Goal: Task Accomplishment & Management: Manage account settings

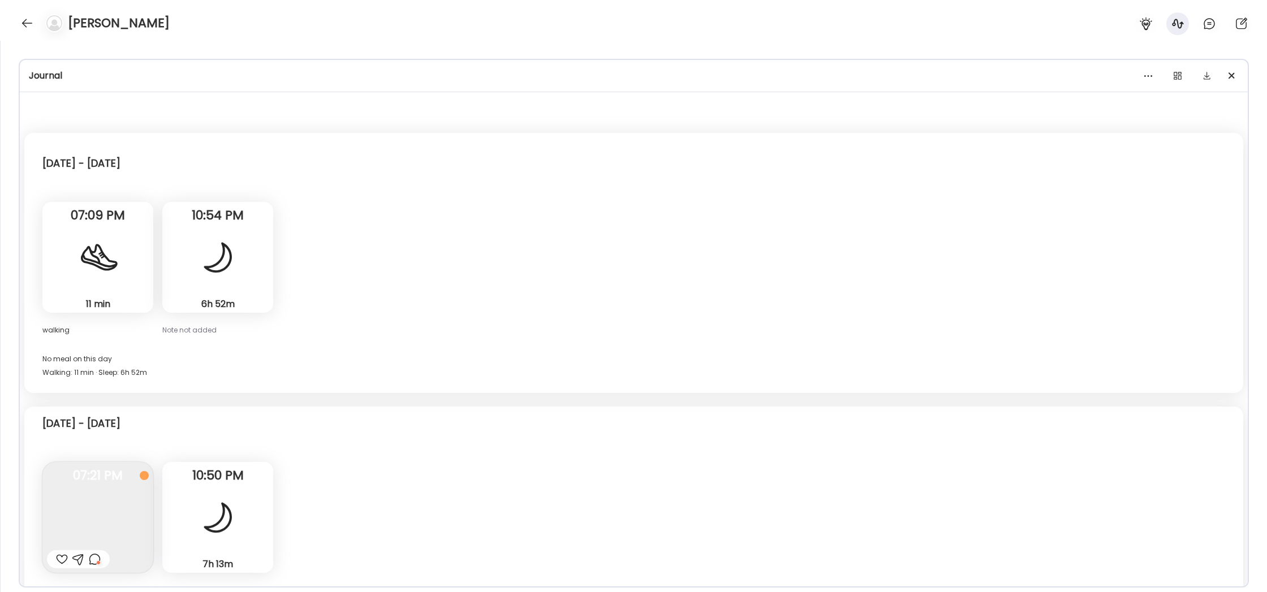
scroll to position [2973, 0]
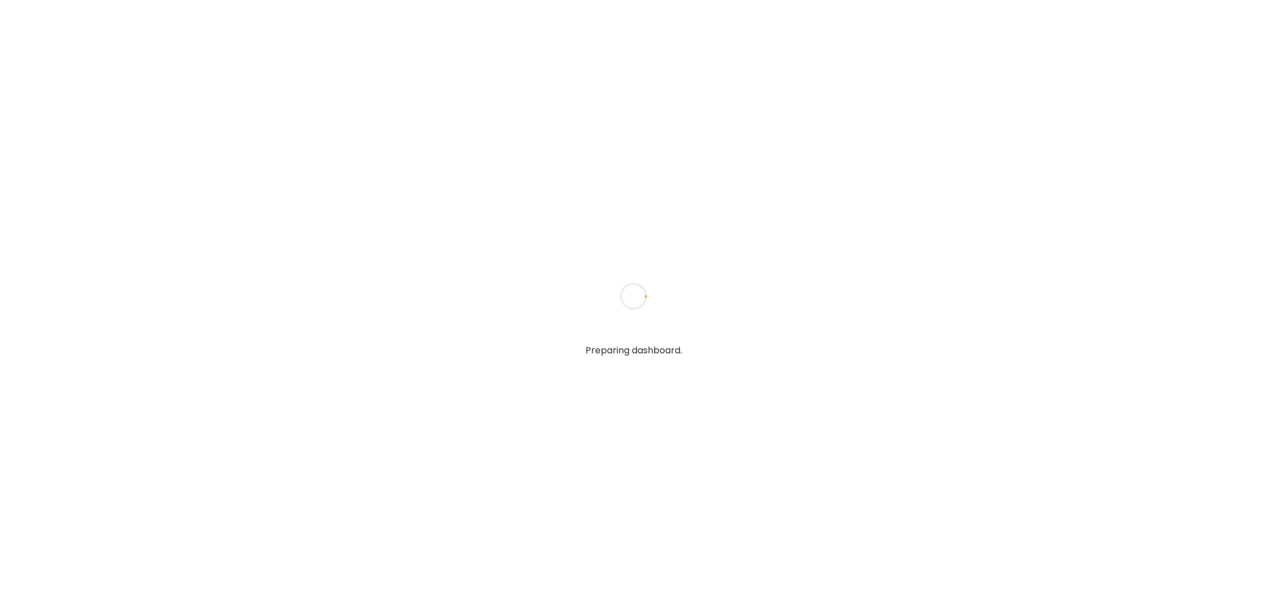
type input "**********"
type textarea "**********"
type input "**********"
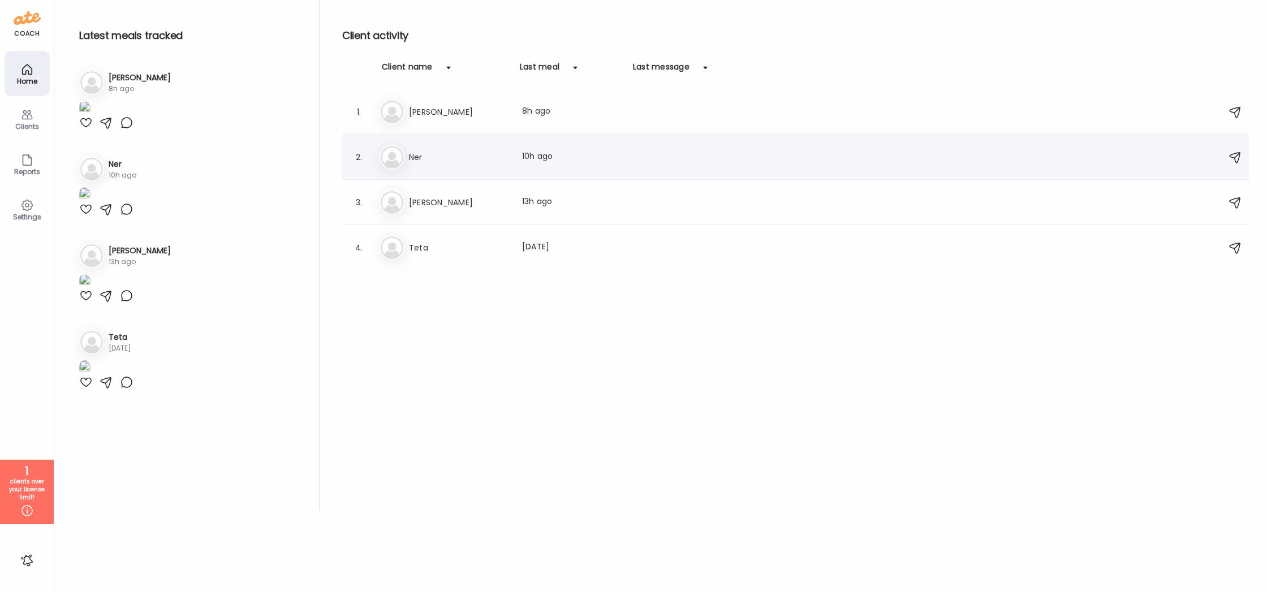
click at [509, 169] on div "Ne Ner Last meal: 10h ago" at bounding box center [796, 157] width 835 height 25
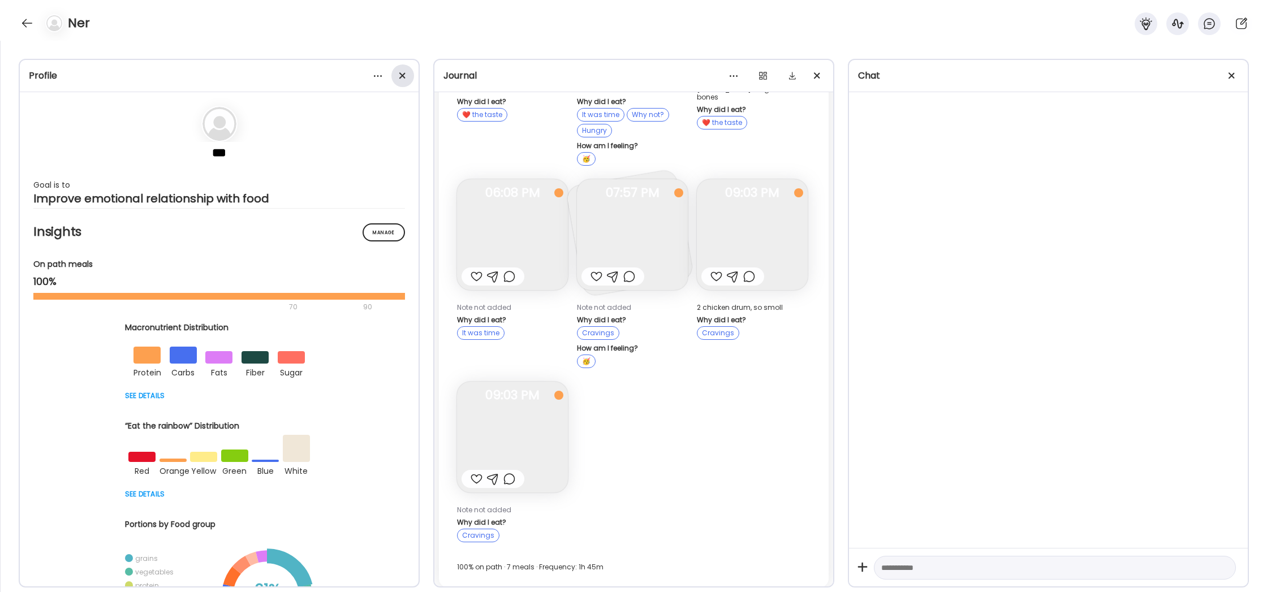
click at [400, 76] on div at bounding box center [402, 75] width 23 height 23
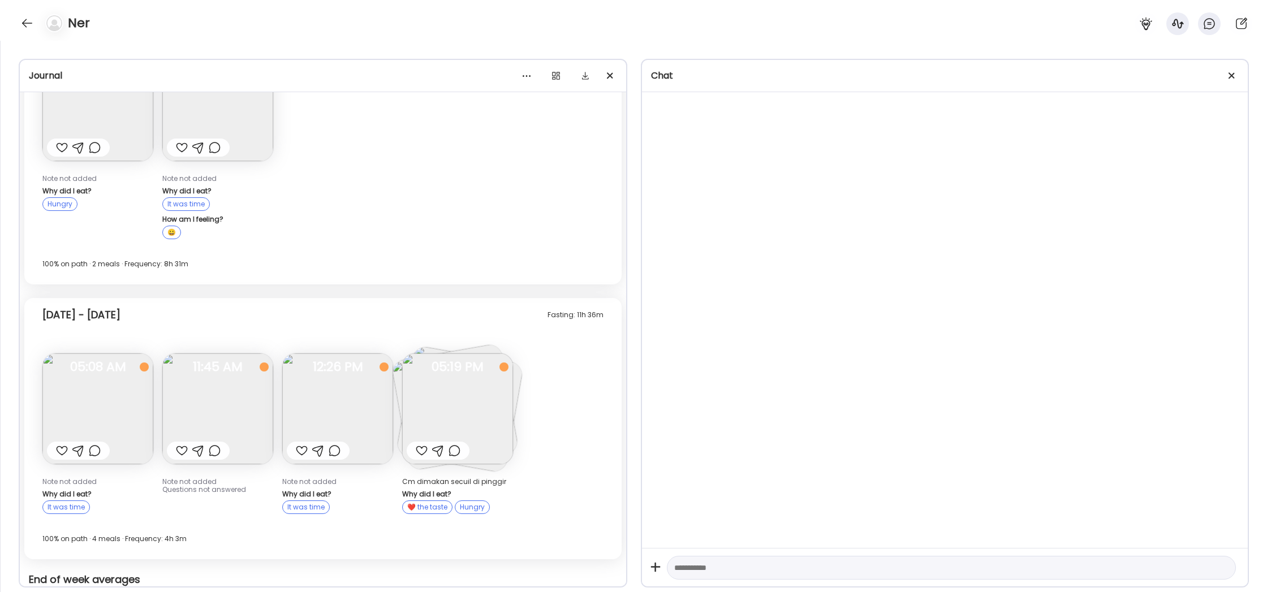
scroll to position [152, 0]
click at [108, 399] on img at bounding box center [97, 408] width 111 height 111
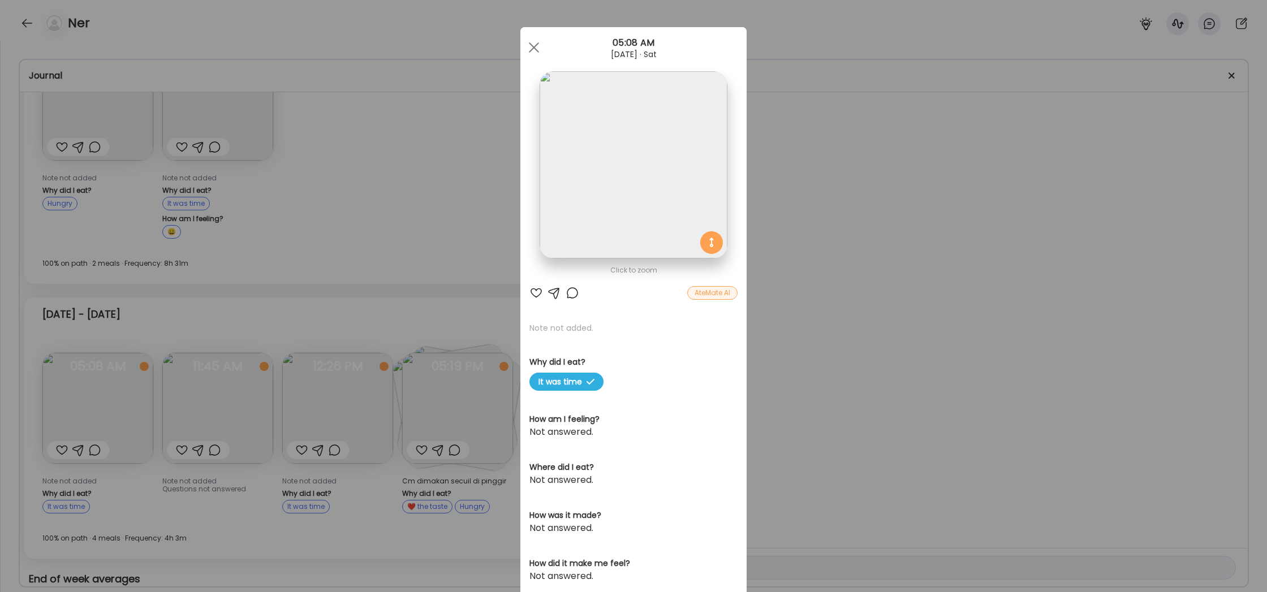
click at [260, 337] on div "Ate Coach Dashboard Wahoo! It’s official Take a moment to set up your Coach Pro…" at bounding box center [633, 296] width 1267 height 592
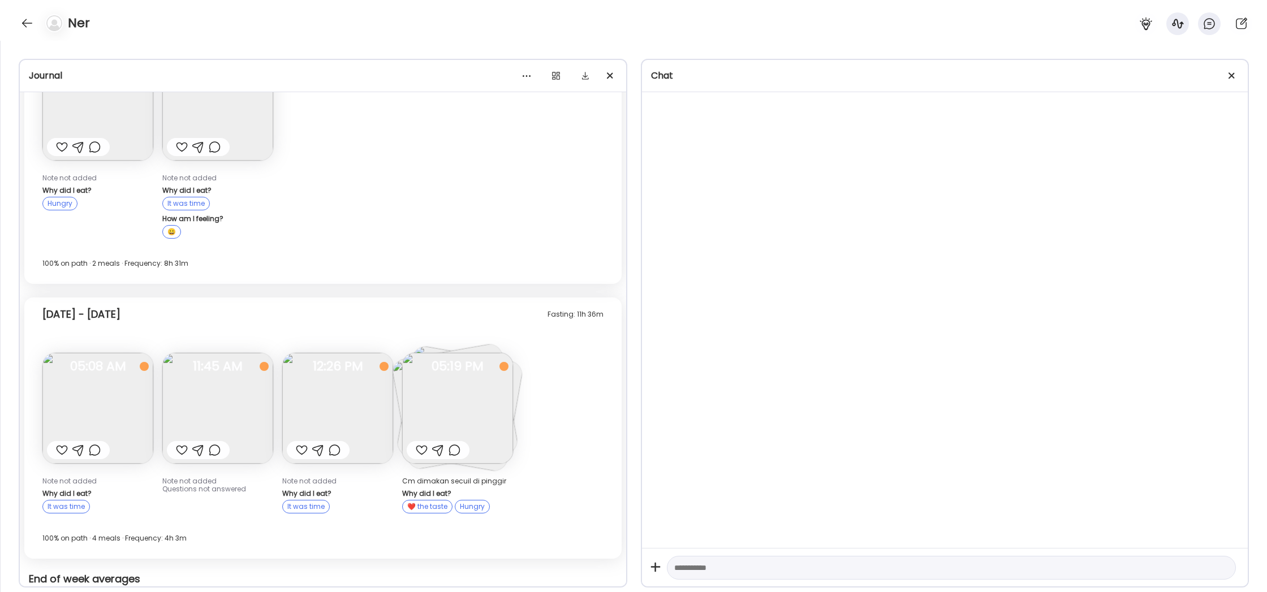
click at [237, 418] on img at bounding box center [217, 408] width 111 height 111
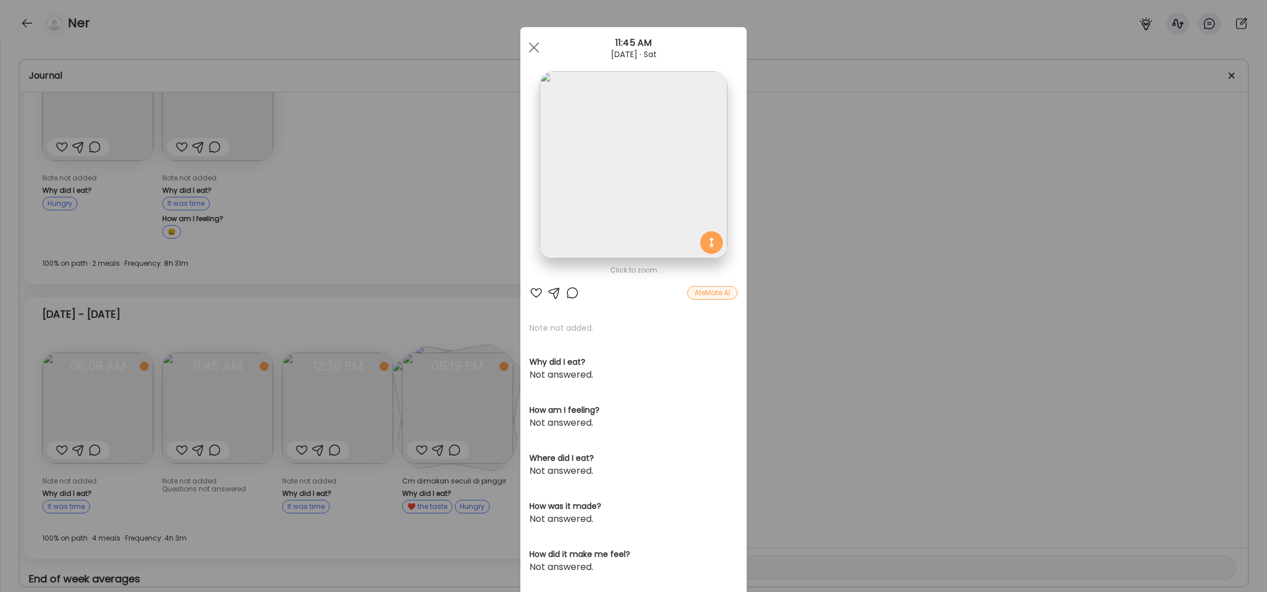
click at [345, 303] on div "Ate Coach Dashboard Wahoo! It’s official Take a moment to set up your Coach Pro…" at bounding box center [633, 296] width 1267 height 592
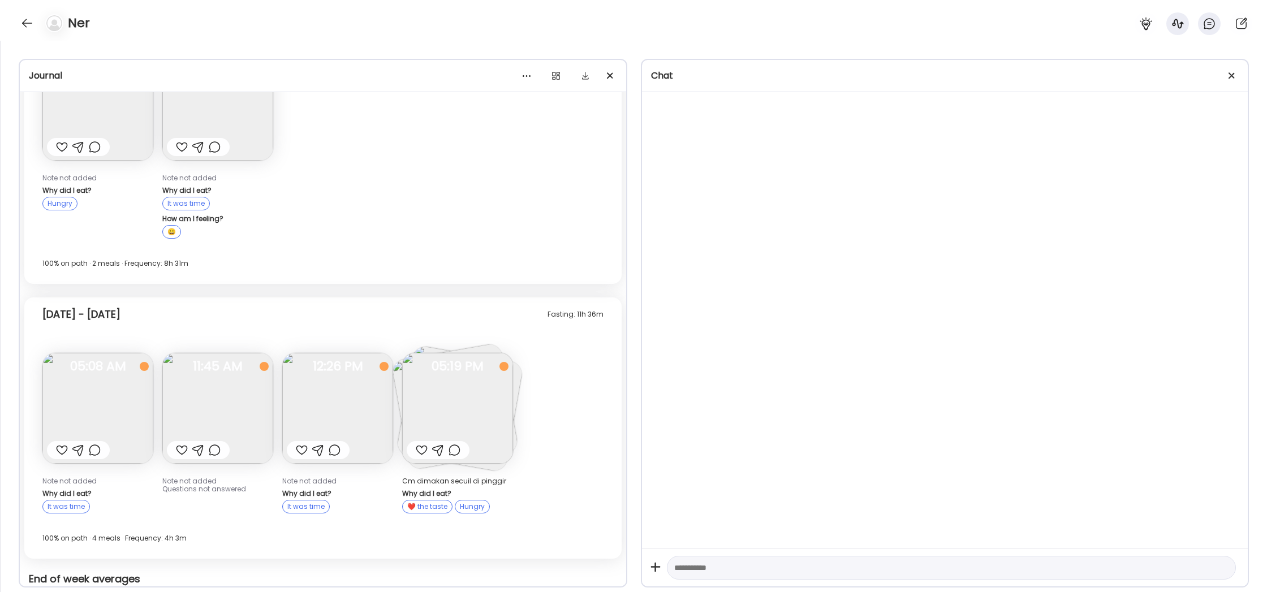
click at [352, 361] on span "12:26 PM" at bounding box center [337, 366] width 111 height 10
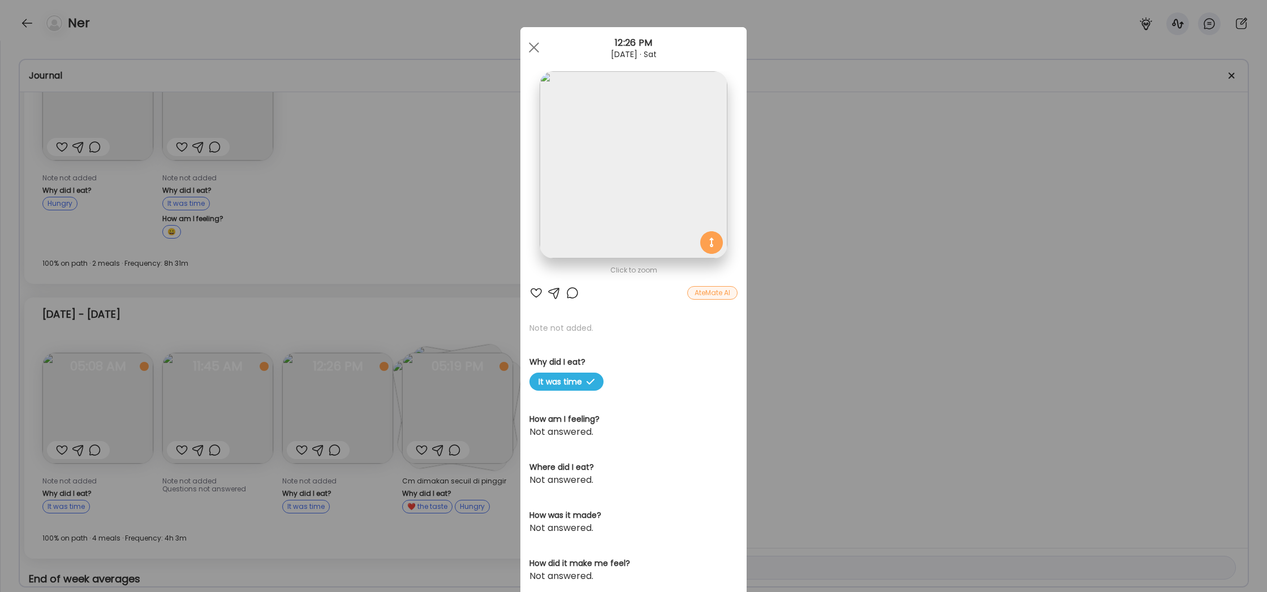
click at [347, 292] on div "Ate Coach Dashboard Wahoo! It’s official Take a moment to set up your Coach Pro…" at bounding box center [633, 296] width 1267 height 592
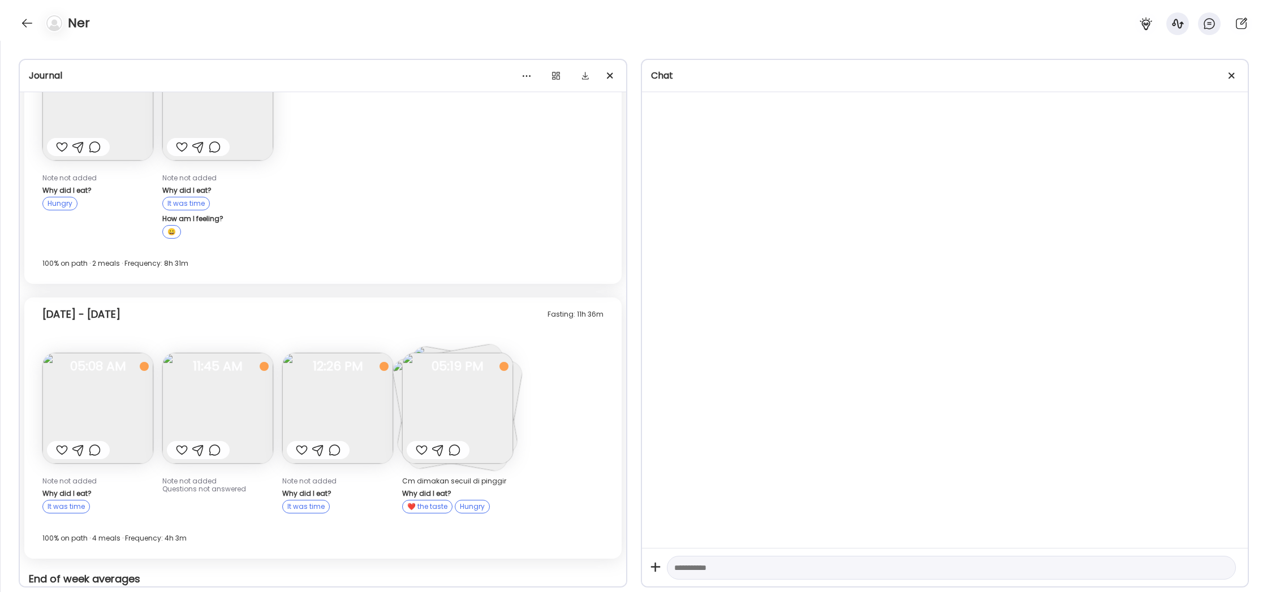
click at [472, 390] on img at bounding box center [457, 408] width 111 height 111
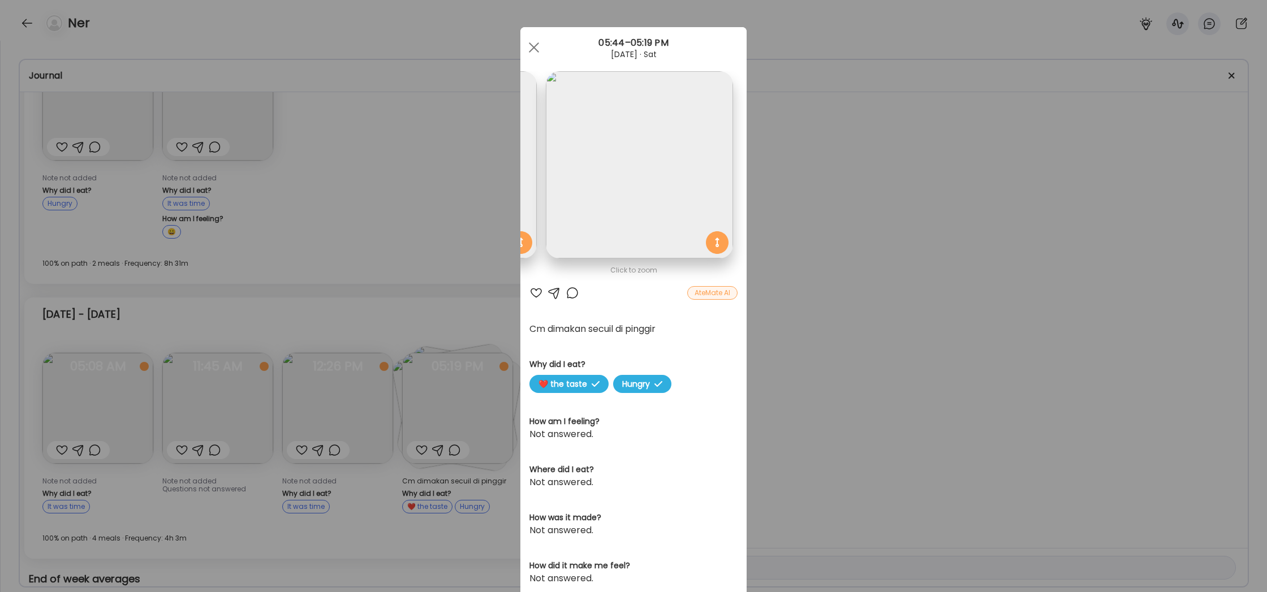
scroll to position [0, 577]
click at [886, 265] on div "Ate Coach Dashboard Wahoo! It’s official Take a moment to set up your Coach Pro…" at bounding box center [633, 296] width 1267 height 592
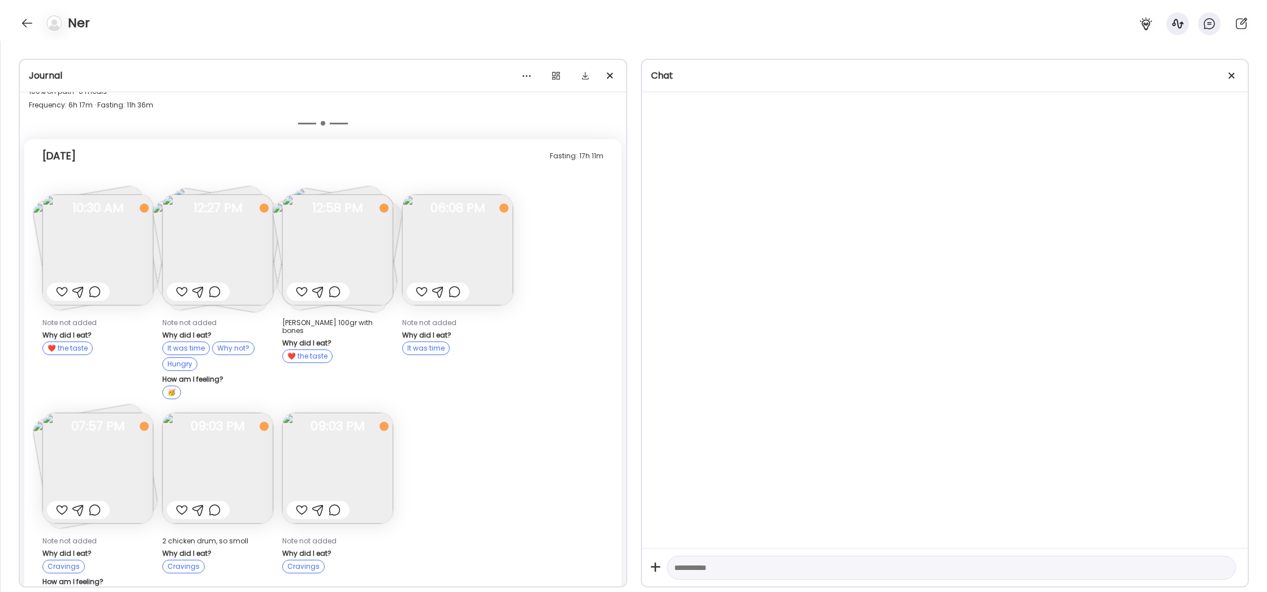
scroll to position [661, 0]
click at [243, 252] on img at bounding box center [217, 251] width 111 height 111
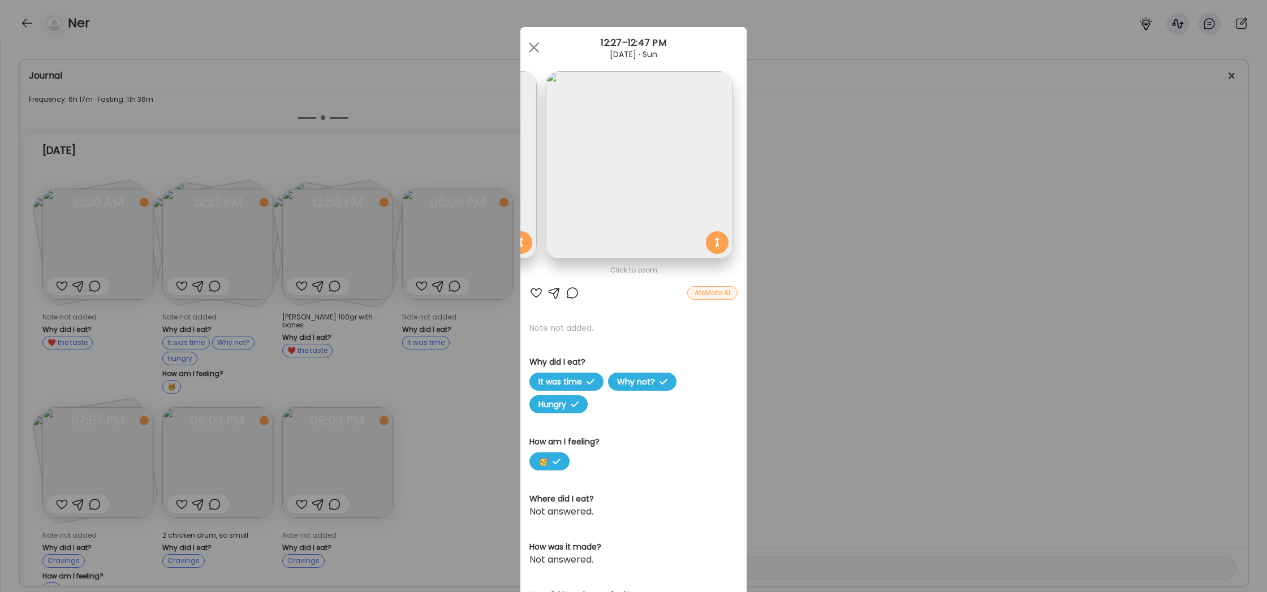
click at [419, 394] on div "Ate Coach Dashboard Wahoo! It’s official Take a moment to set up your Coach Pro…" at bounding box center [633, 296] width 1267 height 592
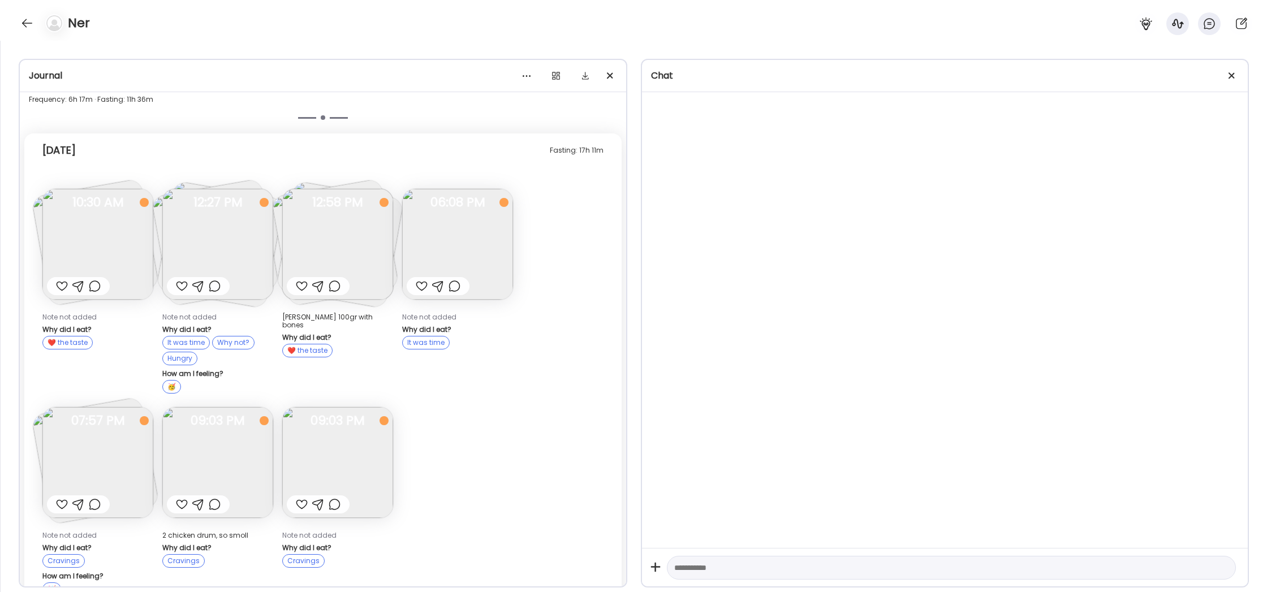
click at [495, 249] on img at bounding box center [457, 244] width 111 height 111
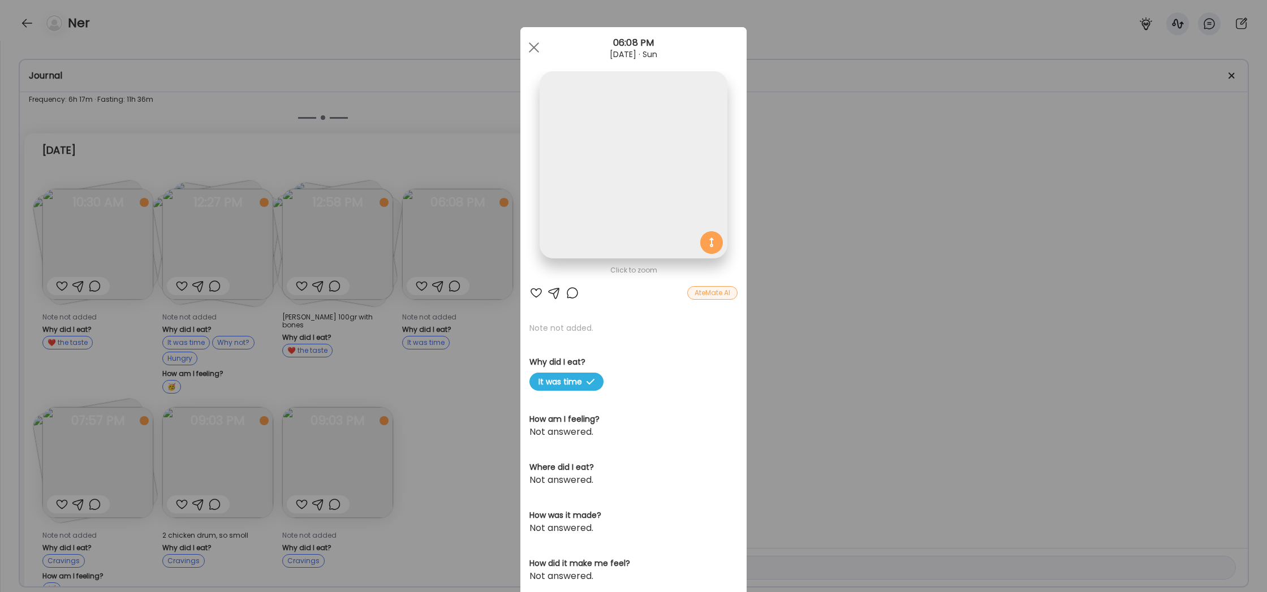
scroll to position [0, 0]
click at [485, 399] on div "Ate Coach Dashboard Wahoo! It’s official Take a moment to set up your Coach Pro…" at bounding box center [633, 296] width 1267 height 592
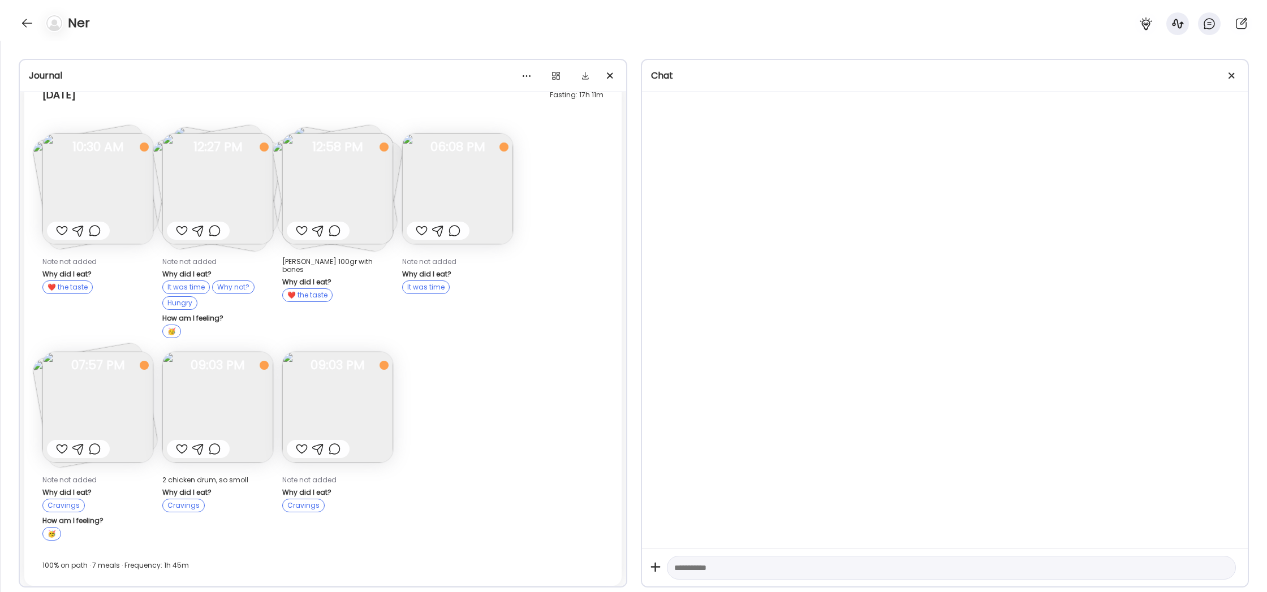
scroll to position [716, 0]
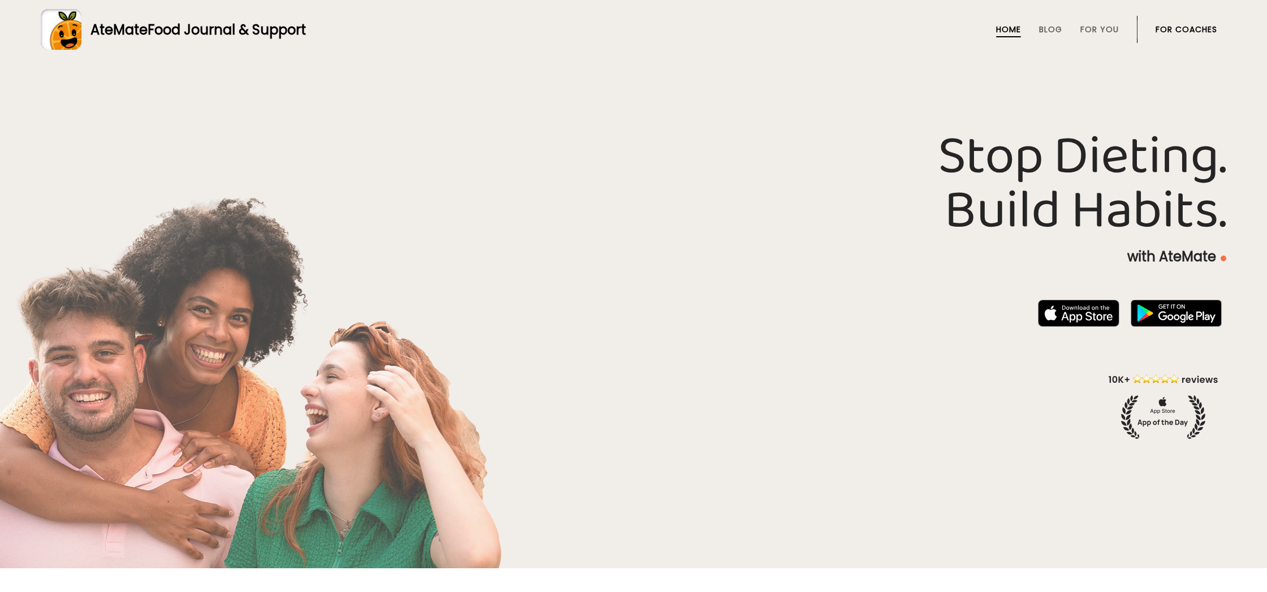
click at [1170, 28] on link "For Coaches" at bounding box center [1186, 29] width 62 height 9
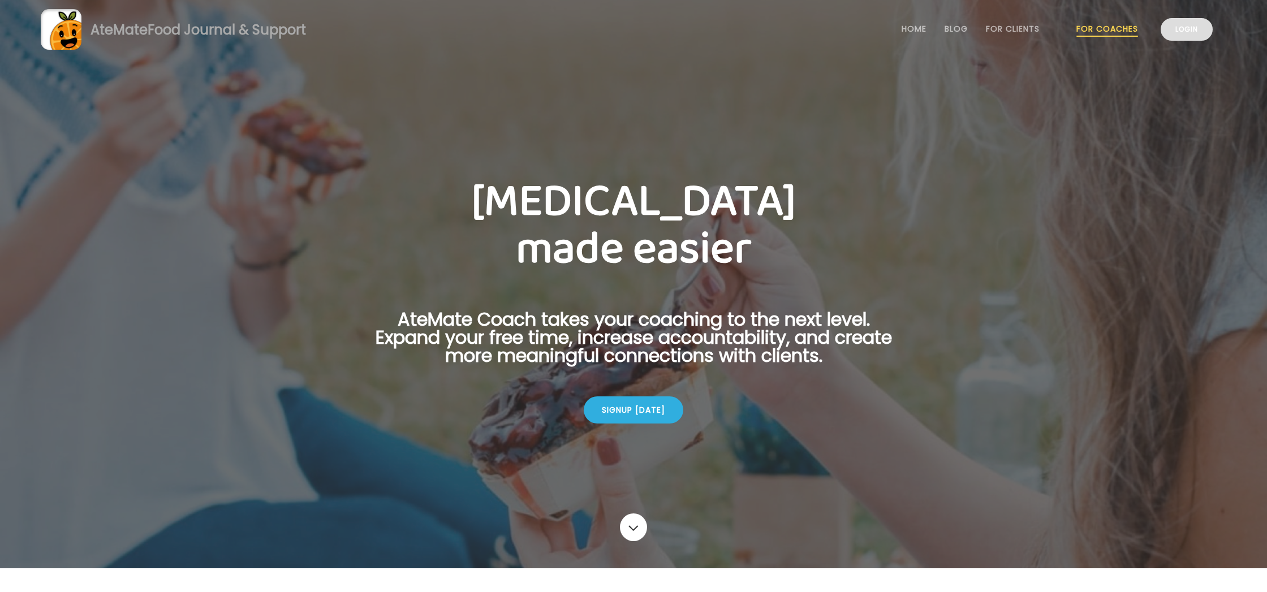
click at [1187, 23] on link "Login" at bounding box center [1186, 29] width 52 height 23
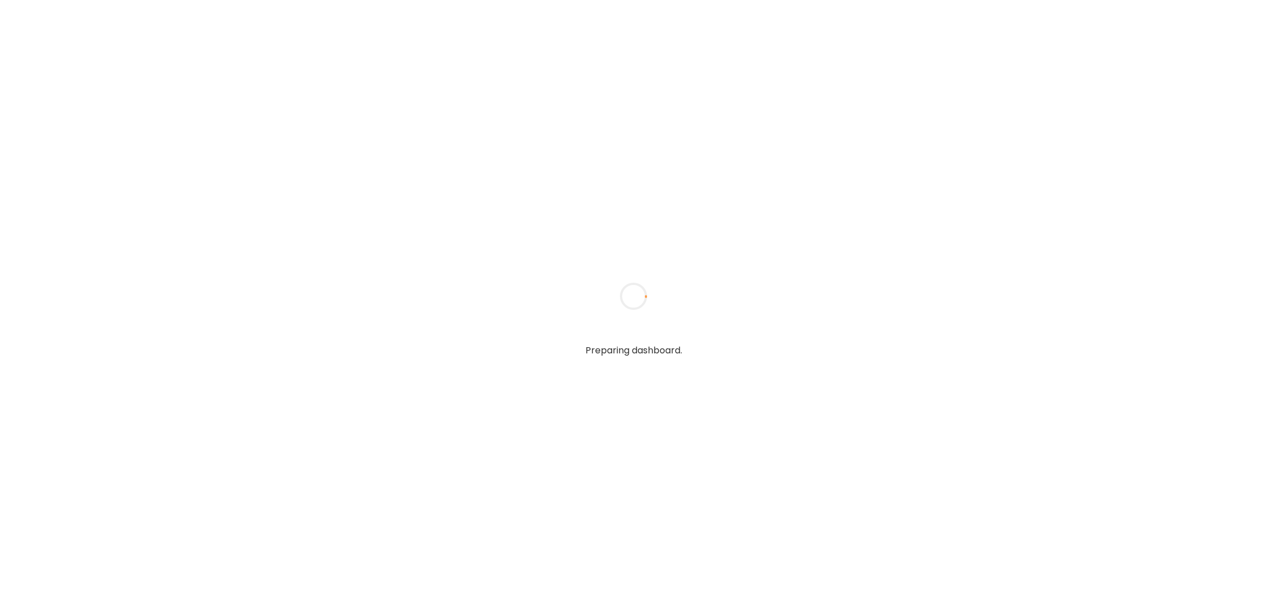
type input "**********"
type textarea "**********"
type input "**********"
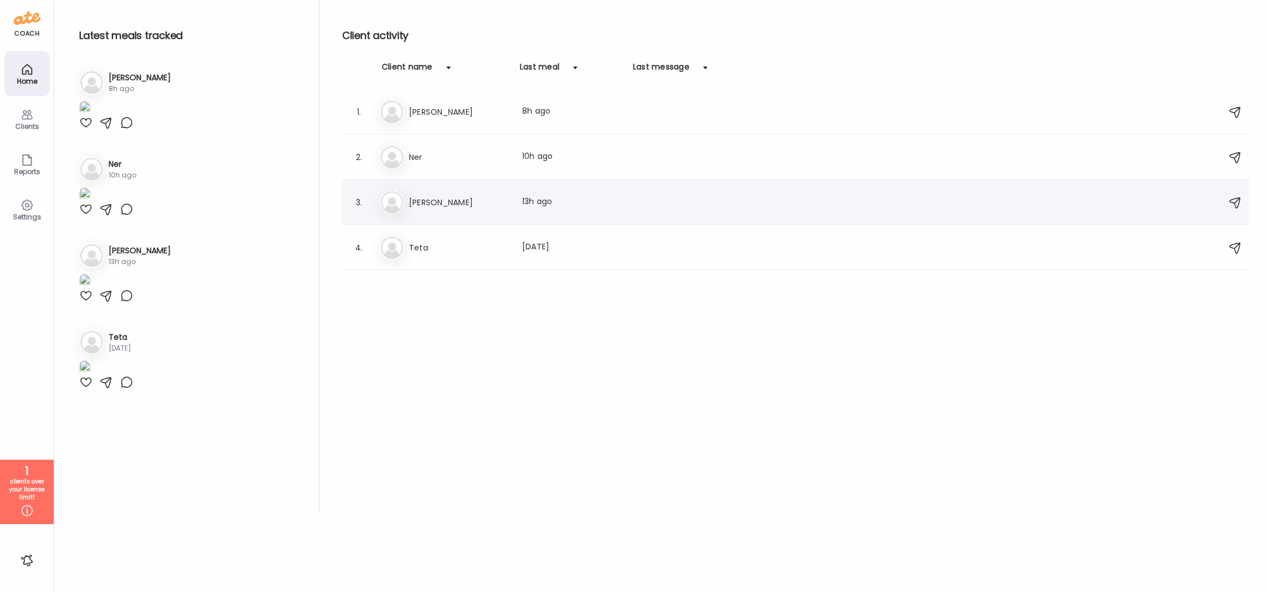
click at [481, 194] on div "Ma [PERSON_NAME] Last meal: 13h ago" at bounding box center [796, 202] width 835 height 25
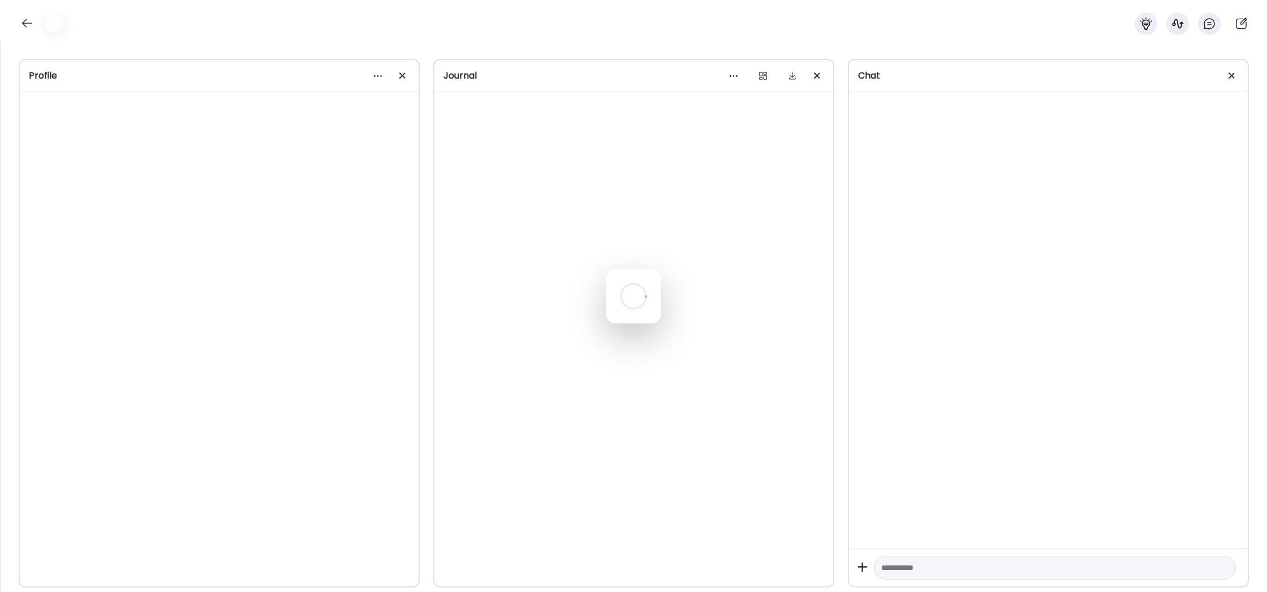
click at [606, 269] on div at bounding box center [633, 296] width 54 height 54
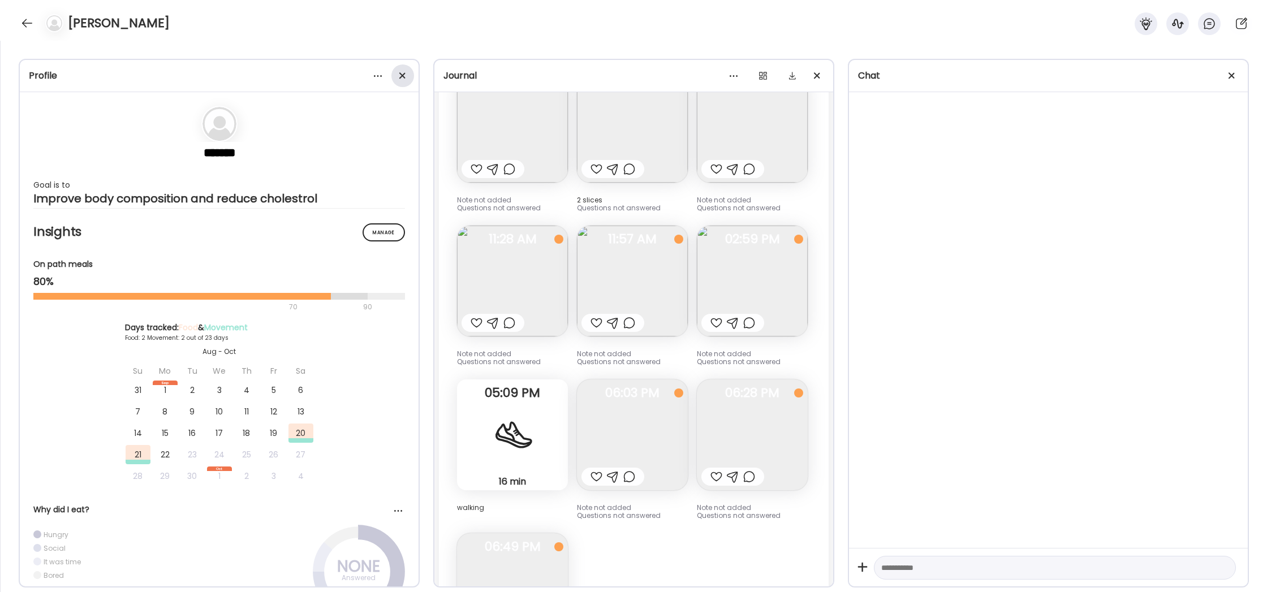
click at [404, 72] on div at bounding box center [402, 75] width 23 height 23
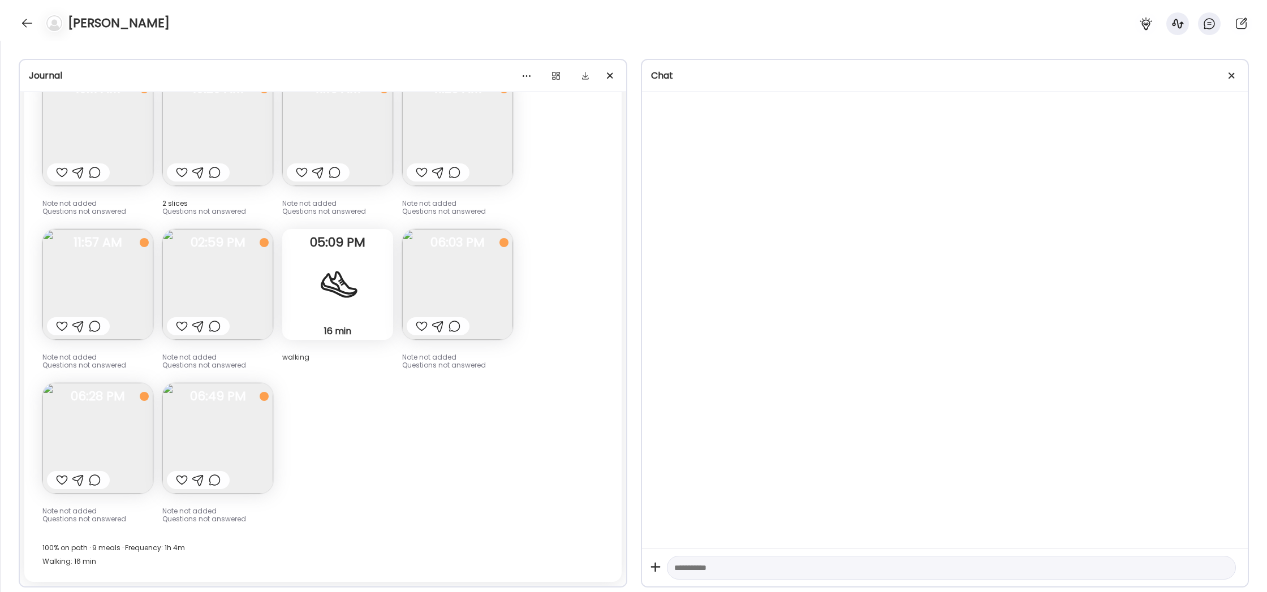
scroll to position [4356, 0]
click at [1228, 77] on div at bounding box center [1231, 75] width 23 height 23
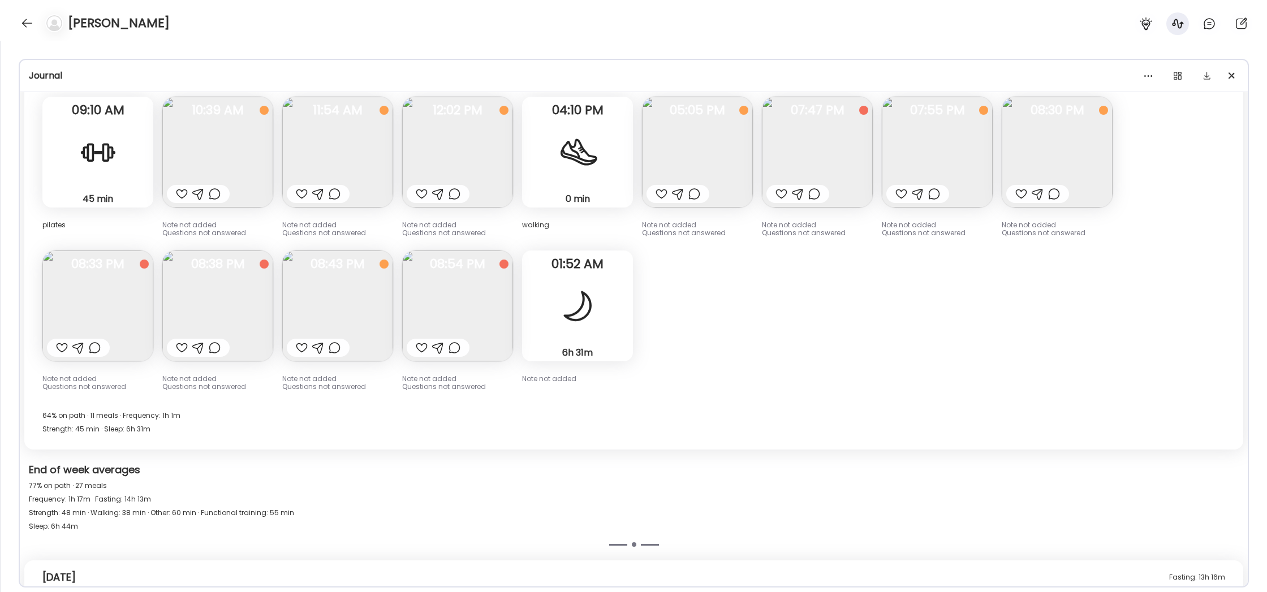
scroll to position [2762, 0]
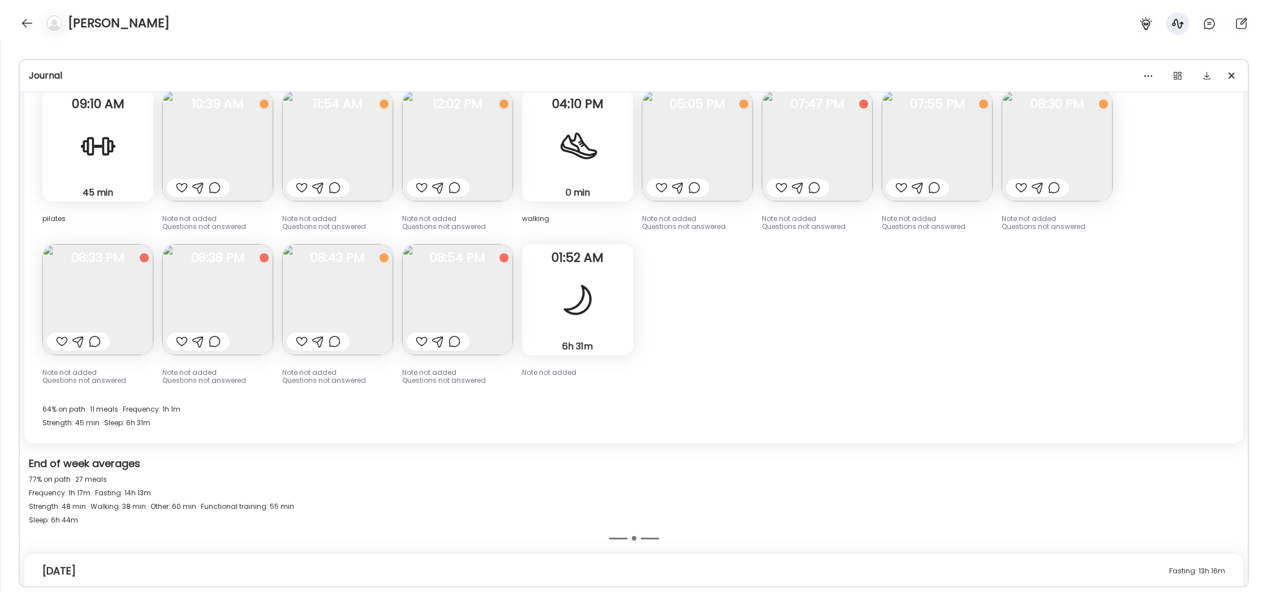
click at [269, 146] on img at bounding box center [217, 145] width 111 height 111
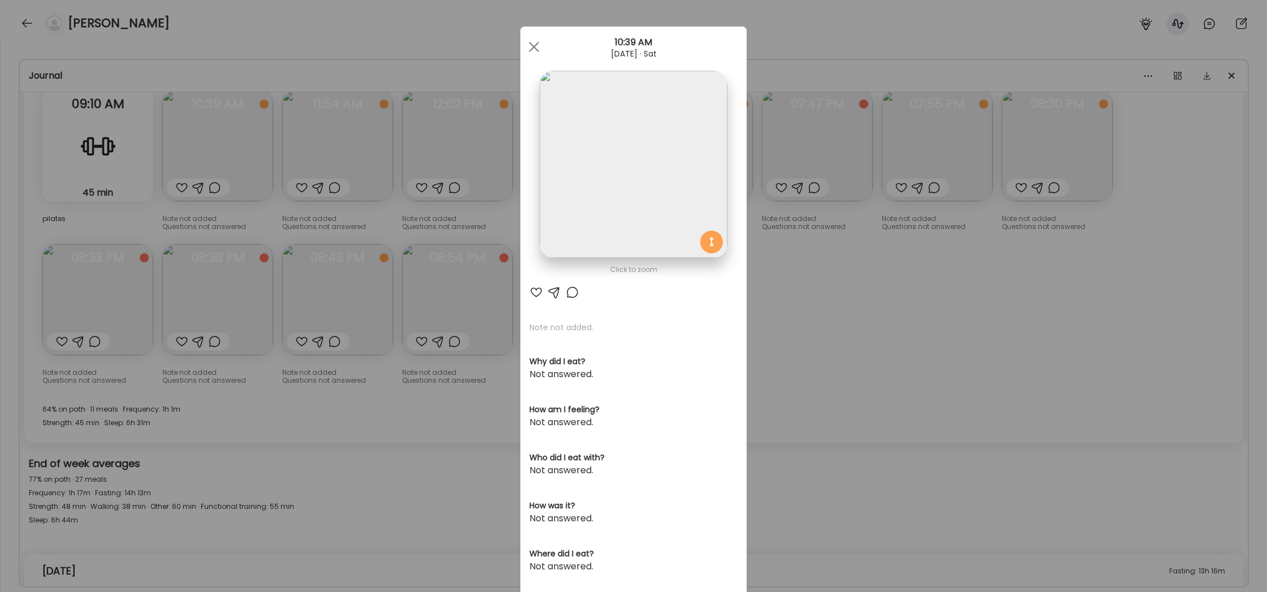
click at [991, 317] on div "Ate Coach Dashboard Wahoo! It’s official Take a moment to set up your Coach Pro…" at bounding box center [633, 296] width 1267 height 592
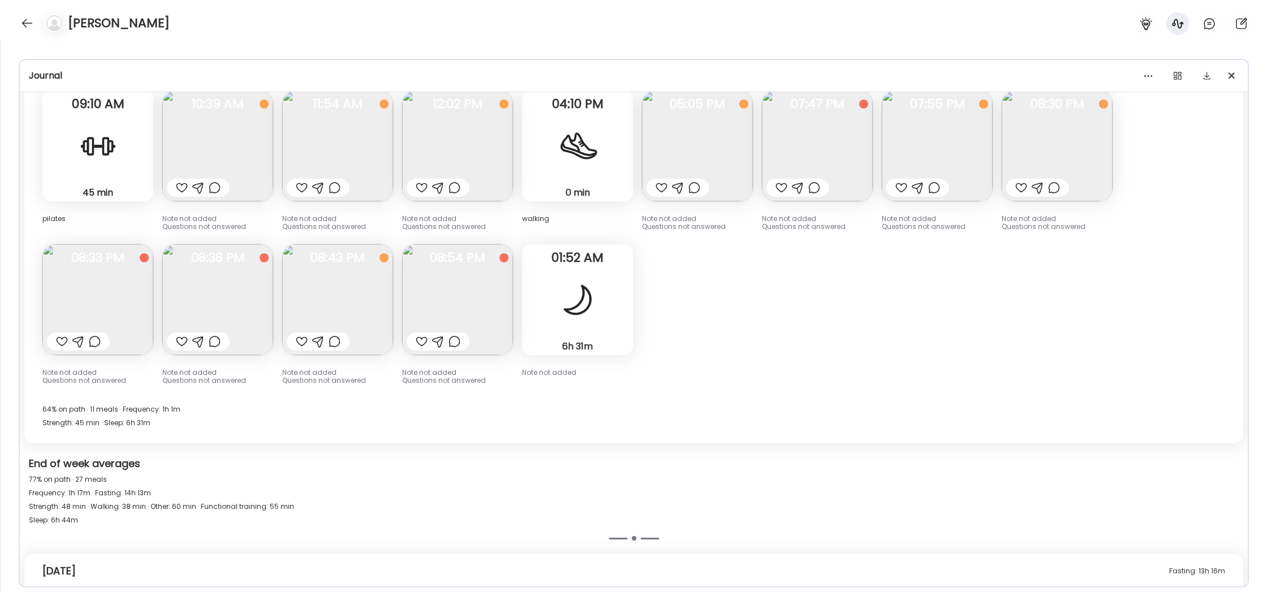
click at [482, 141] on img at bounding box center [457, 145] width 111 height 111
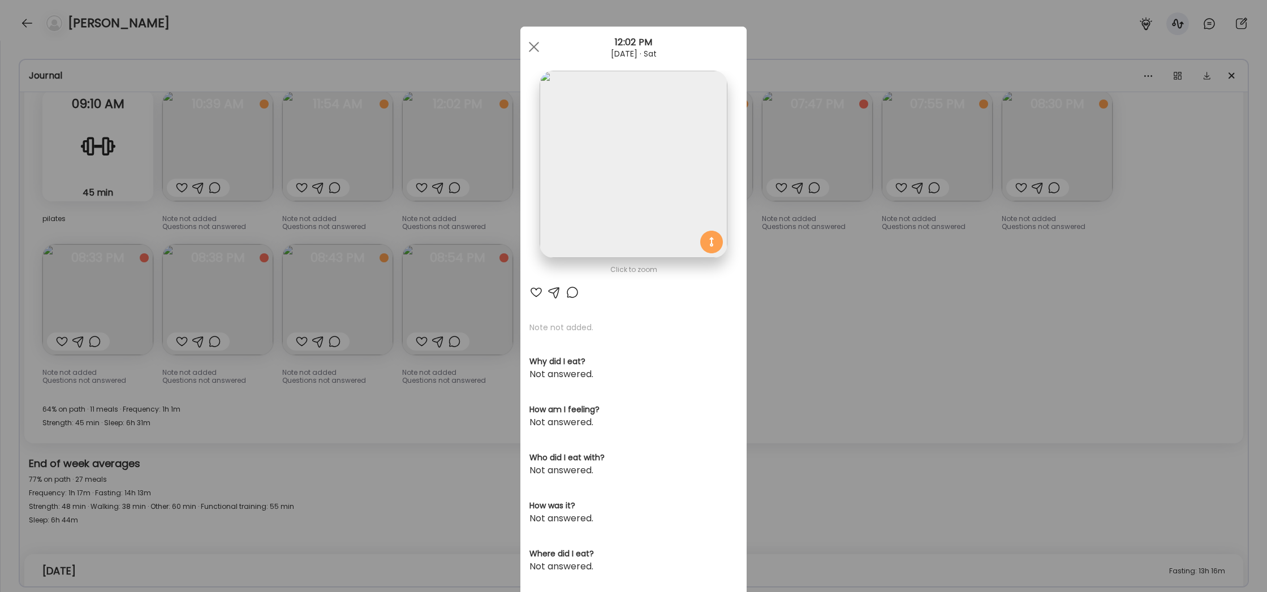
click at [895, 300] on div "Ate Coach Dashboard Wahoo! It’s official Take a moment to set up your Coach Pro…" at bounding box center [633, 296] width 1267 height 592
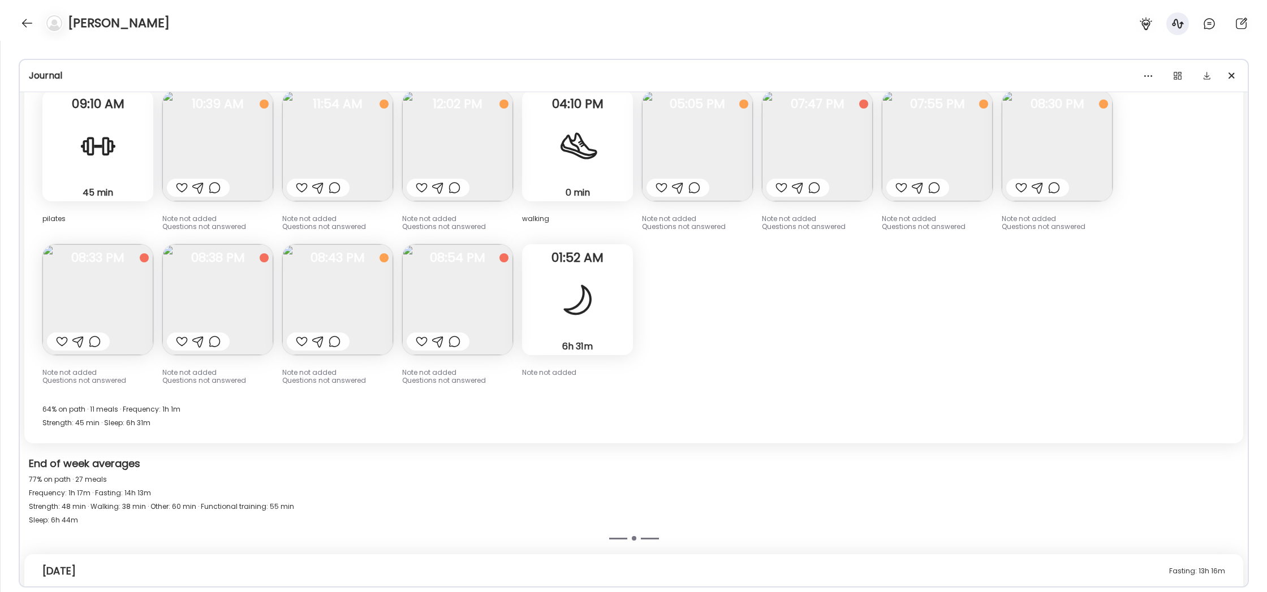
click at [729, 159] on img at bounding box center [697, 145] width 111 height 111
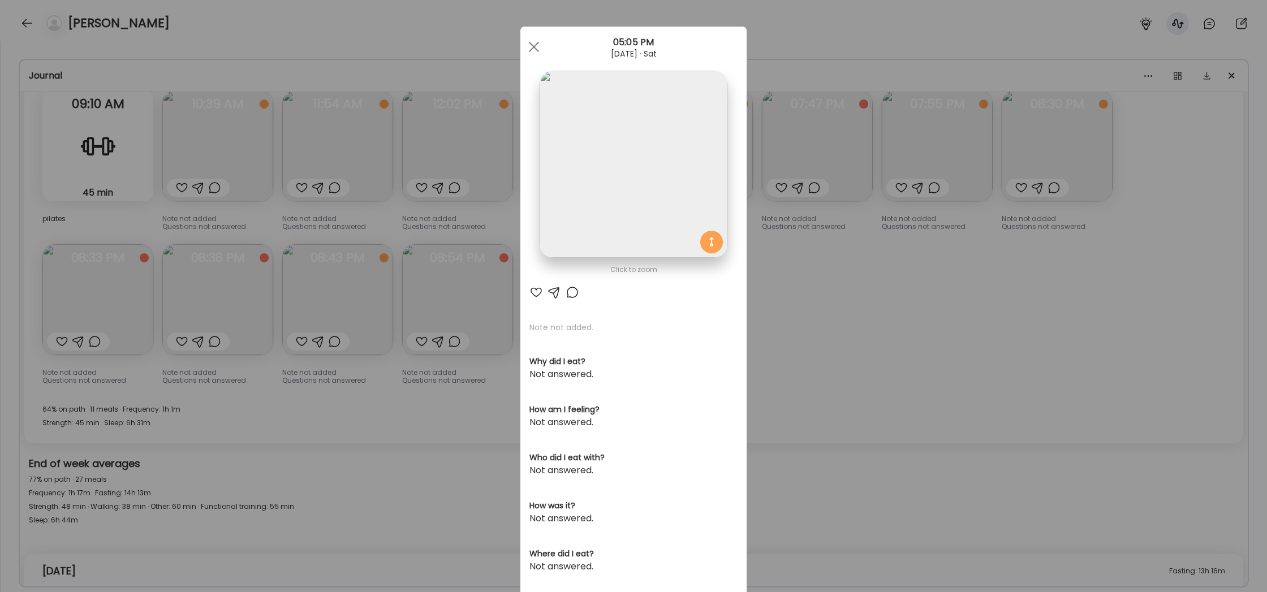
click at [787, 245] on div "Ate Coach Dashboard Wahoo! It’s official Take a moment to set up your Coach Pro…" at bounding box center [633, 296] width 1267 height 592
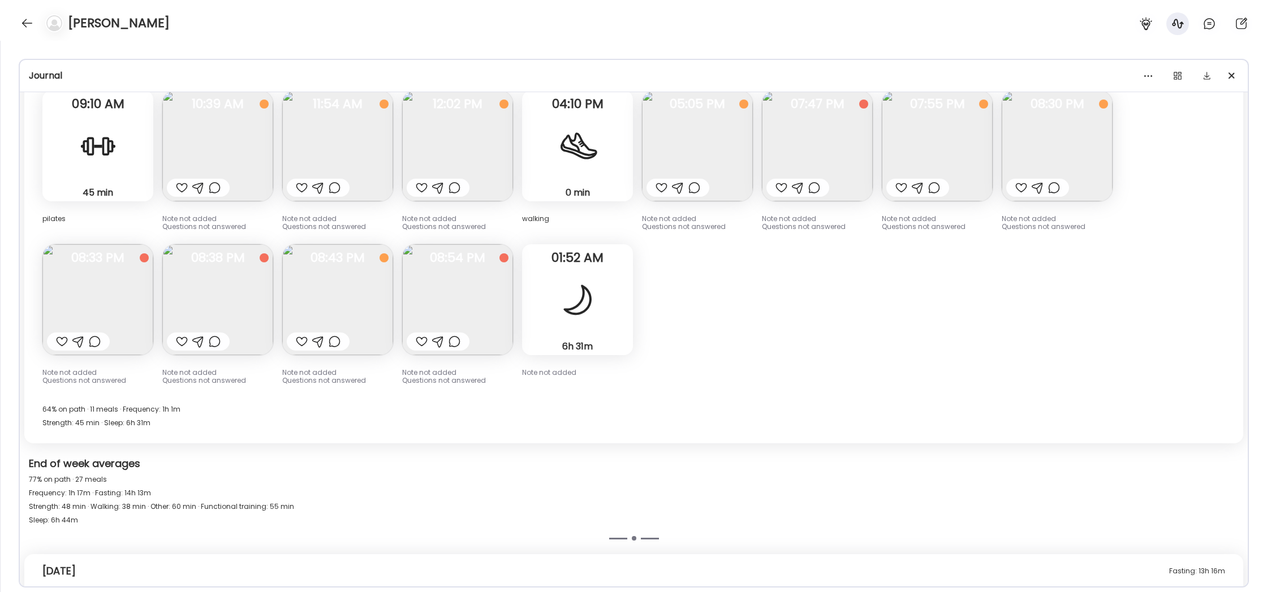
scroll to position [2761, 0]
click at [807, 120] on img at bounding box center [817, 147] width 111 height 111
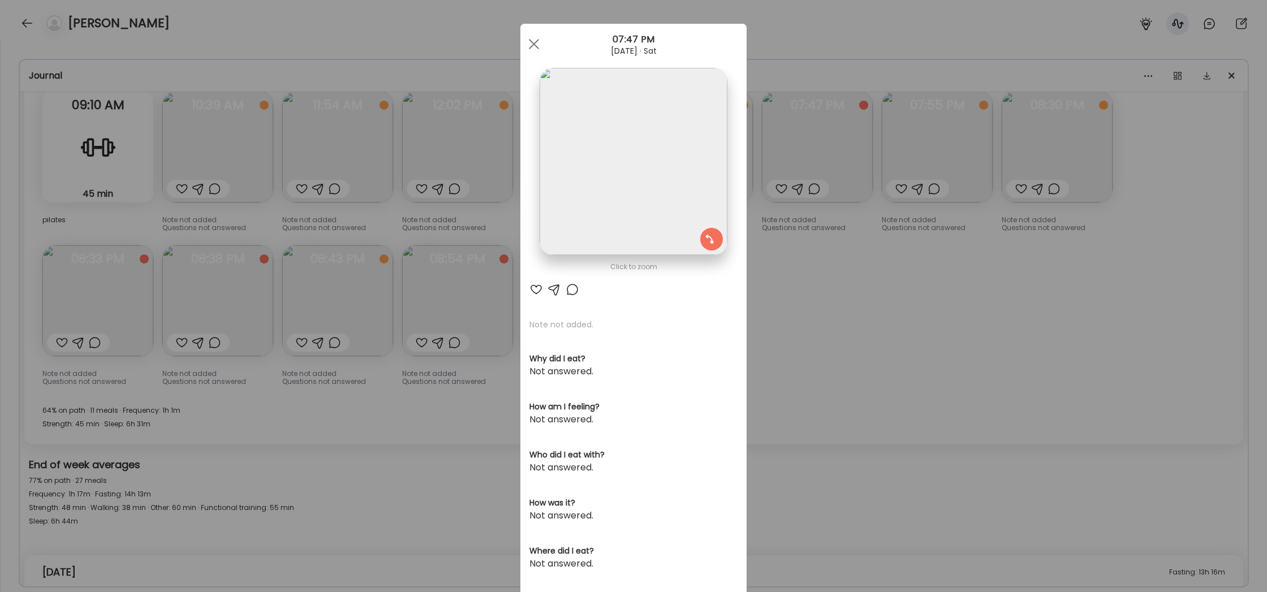
click at [915, 300] on div "Ate Coach Dashboard Wahoo! It’s official Take a moment to set up your Coach Pro…" at bounding box center [633, 296] width 1267 height 592
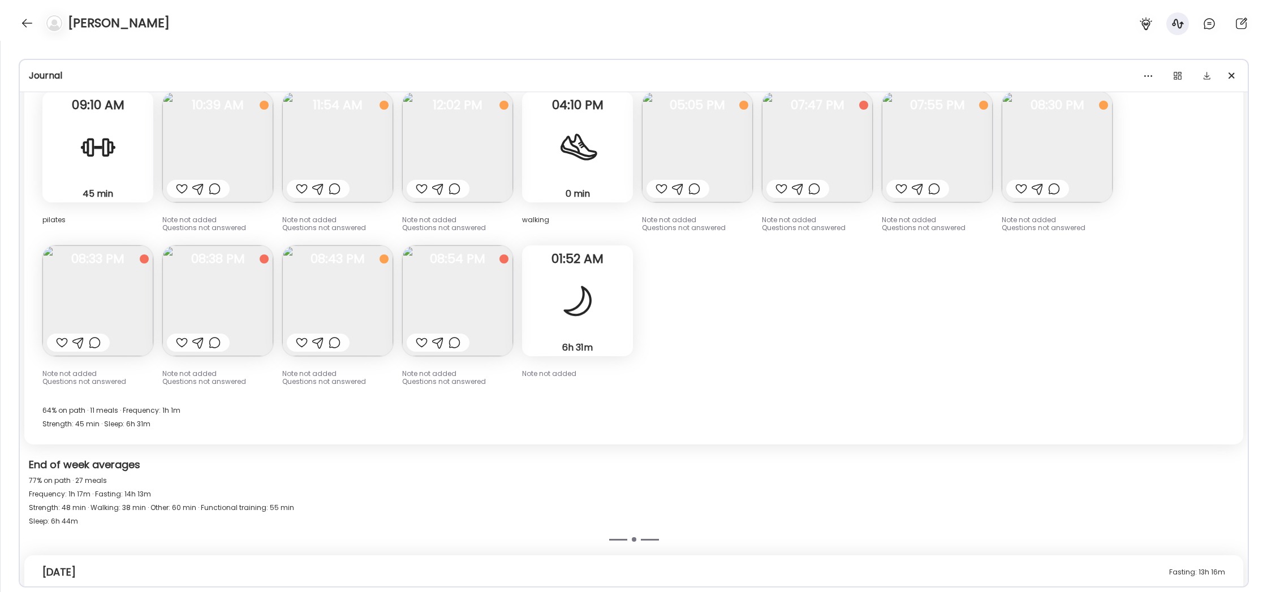
click at [1050, 141] on img at bounding box center [1056, 147] width 111 height 111
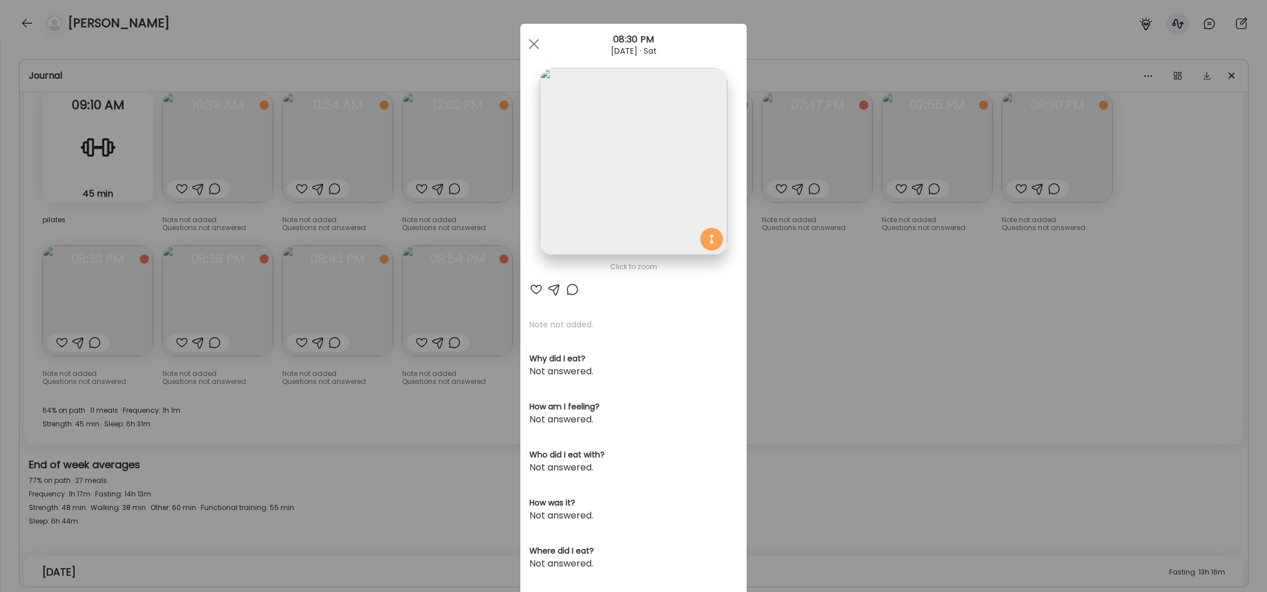
click at [844, 265] on div "Ate Coach Dashboard Wahoo! It’s official Take a moment to set up your Coach Pro…" at bounding box center [633, 296] width 1267 height 592
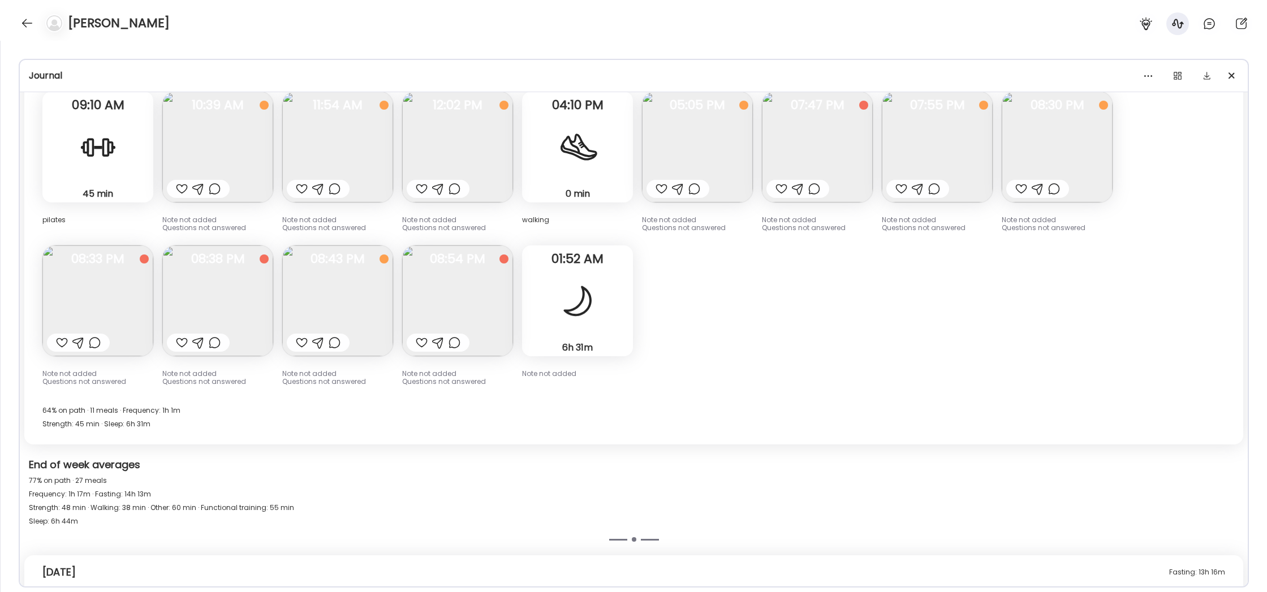
click at [90, 298] on img at bounding box center [97, 300] width 111 height 111
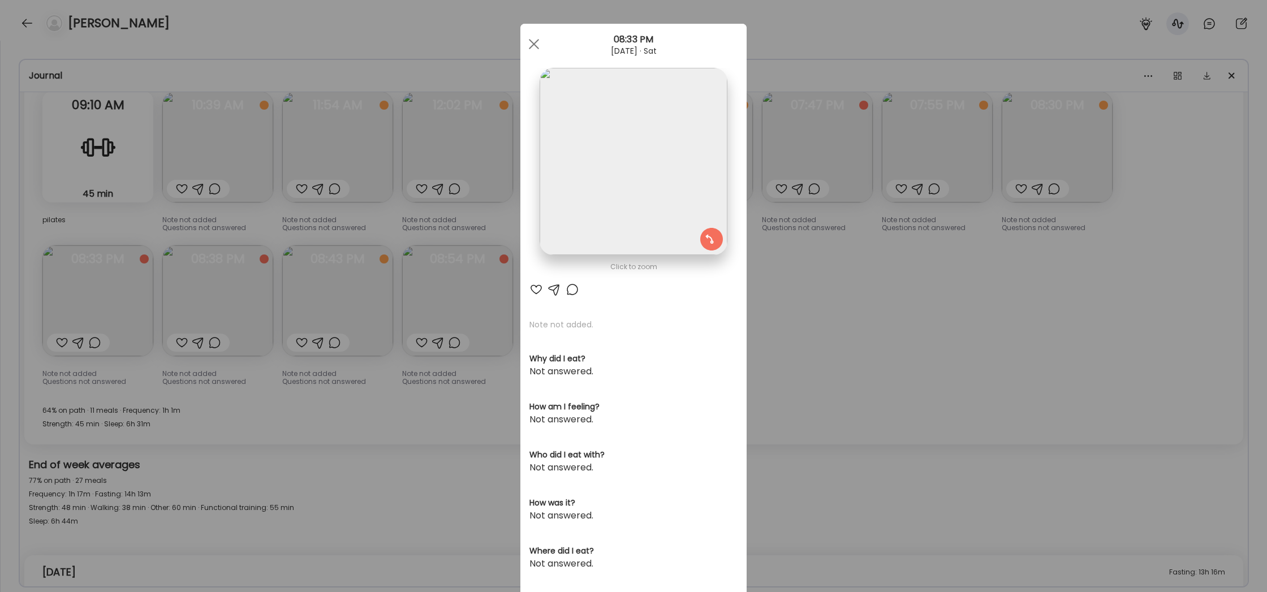
click at [159, 395] on div "Ate Coach Dashboard Wahoo! It’s official Take a moment to set up your Coach Pro…" at bounding box center [633, 296] width 1267 height 592
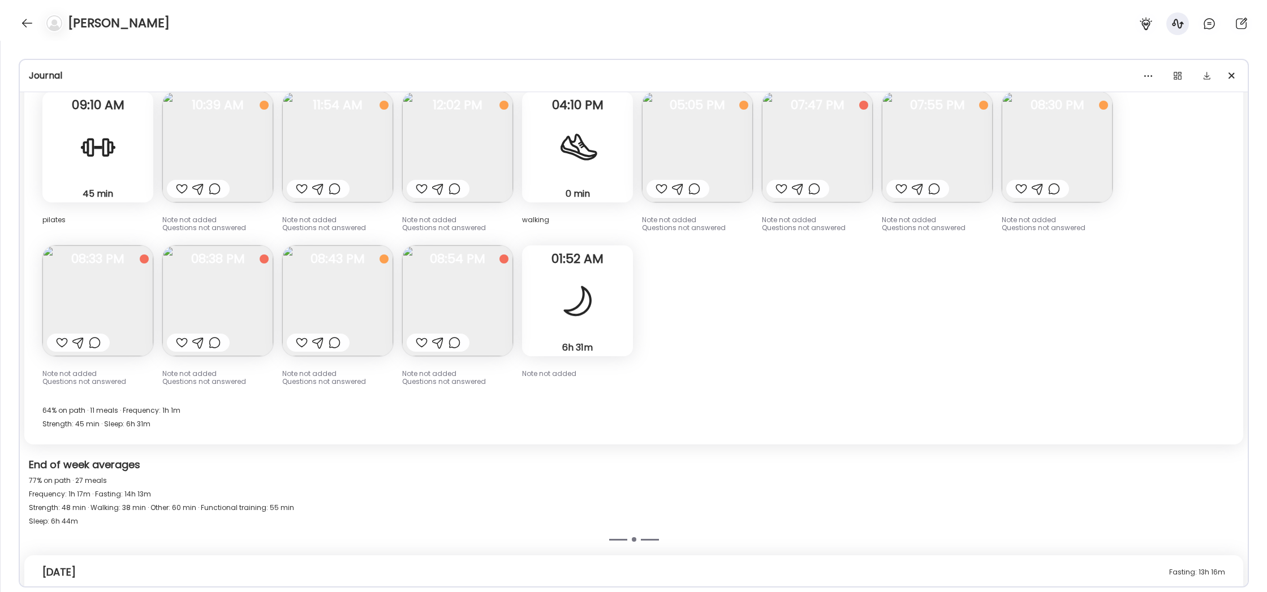
click at [208, 308] on img at bounding box center [217, 300] width 111 height 111
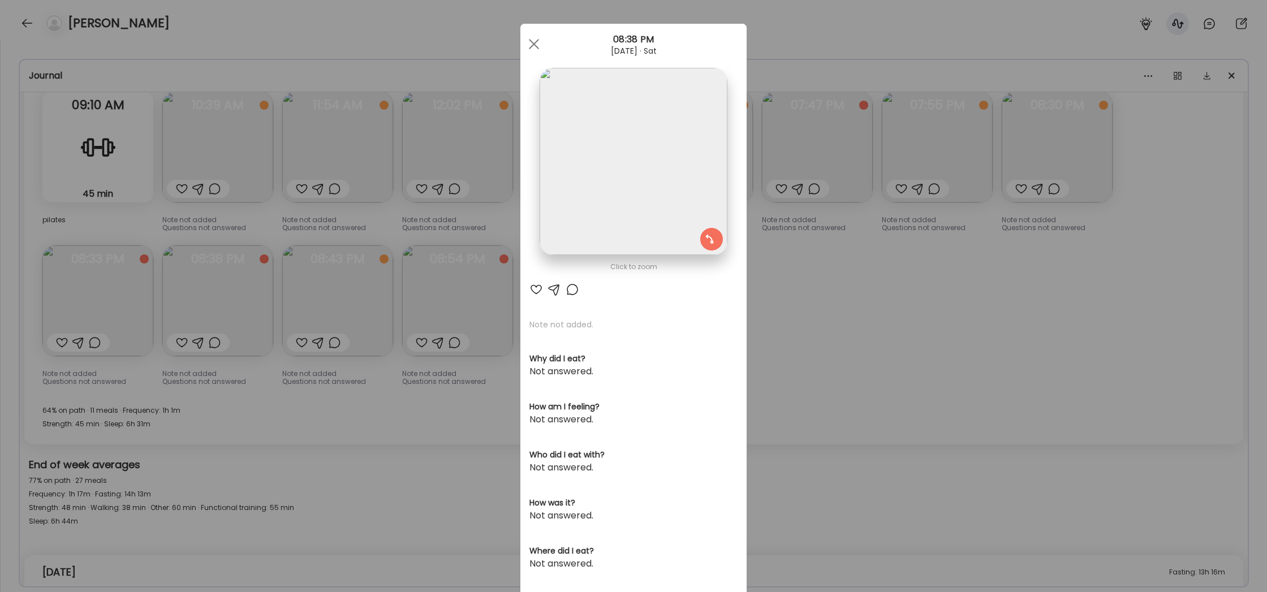
click at [286, 392] on div "Ate Coach Dashboard Wahoo! It’s official Take a moment to set up your Coach Pro…" at bounding box center [633, 296] width 1267 height 592
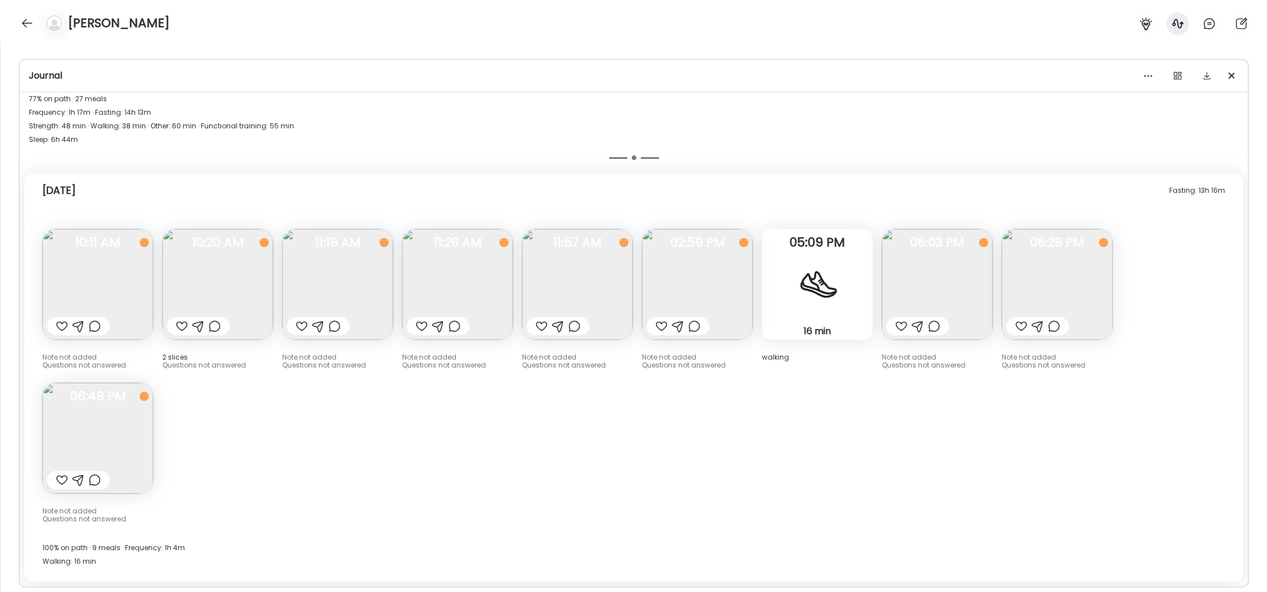
scroll to position [3142, 0]
click at [122, 303] on img at bounding box center [97, 285] width 111 height 111
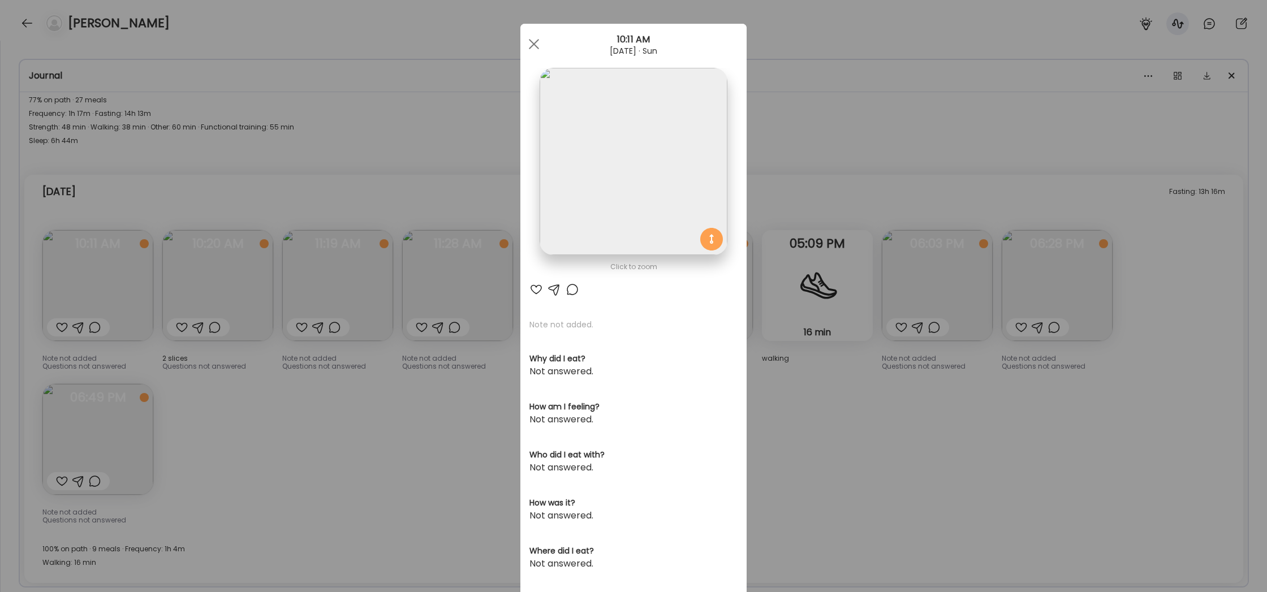
click at [273, 429] on div "Ate Coach Dashboard Wahoo! It’s official Take a moment to set up your Coach Pro…" at bounding box center [633, 296] width 1267 height 592
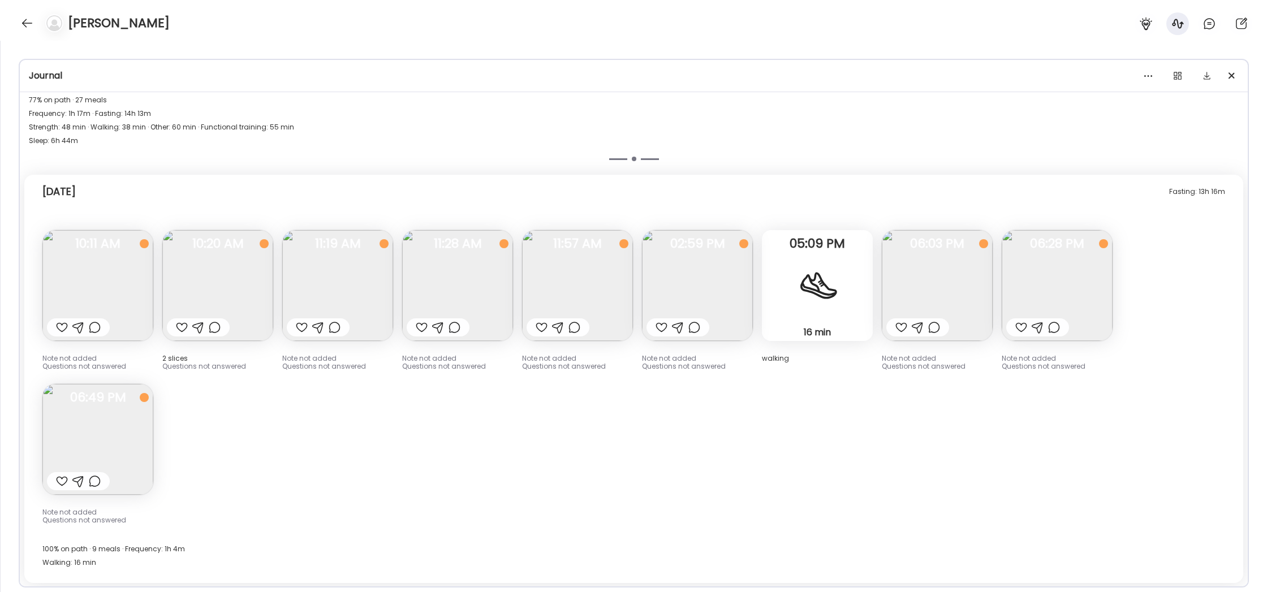
click at [355, 314] on img at bounding box center [337, 285] width 111 height 111
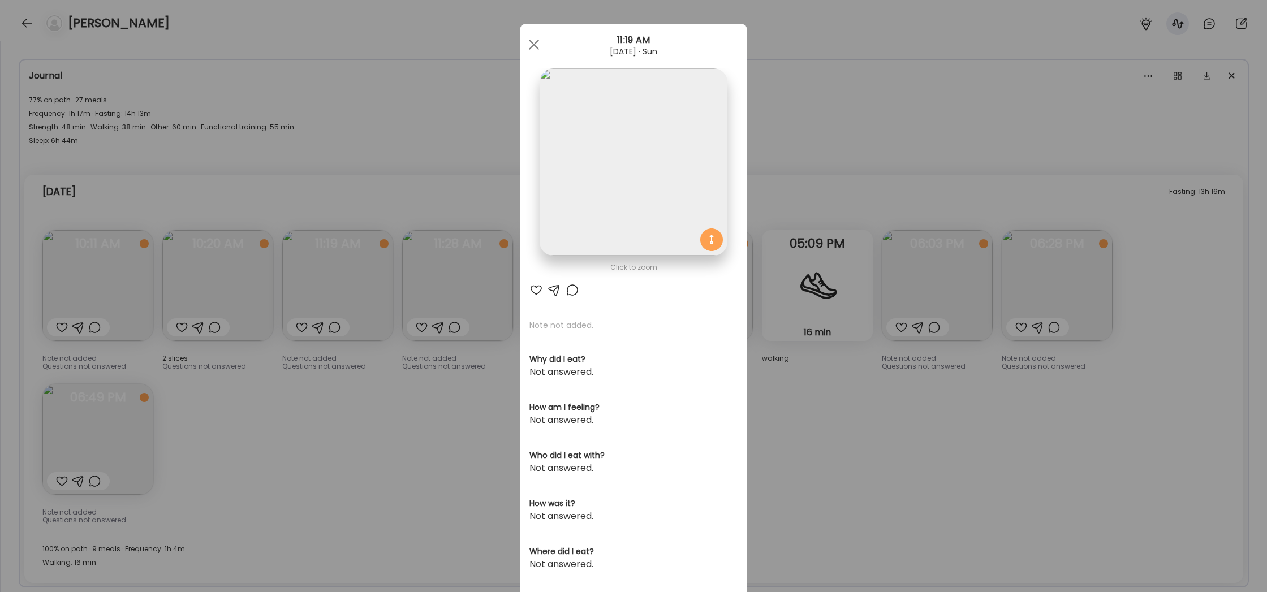
scroll to position [0, 0]
click at [408, 421] on div "Ate Coach Dashboard Wahoo! It’s official Take a moment to set up your Coach Pro…" at bounding box center [633, 296] width 1267 height 592
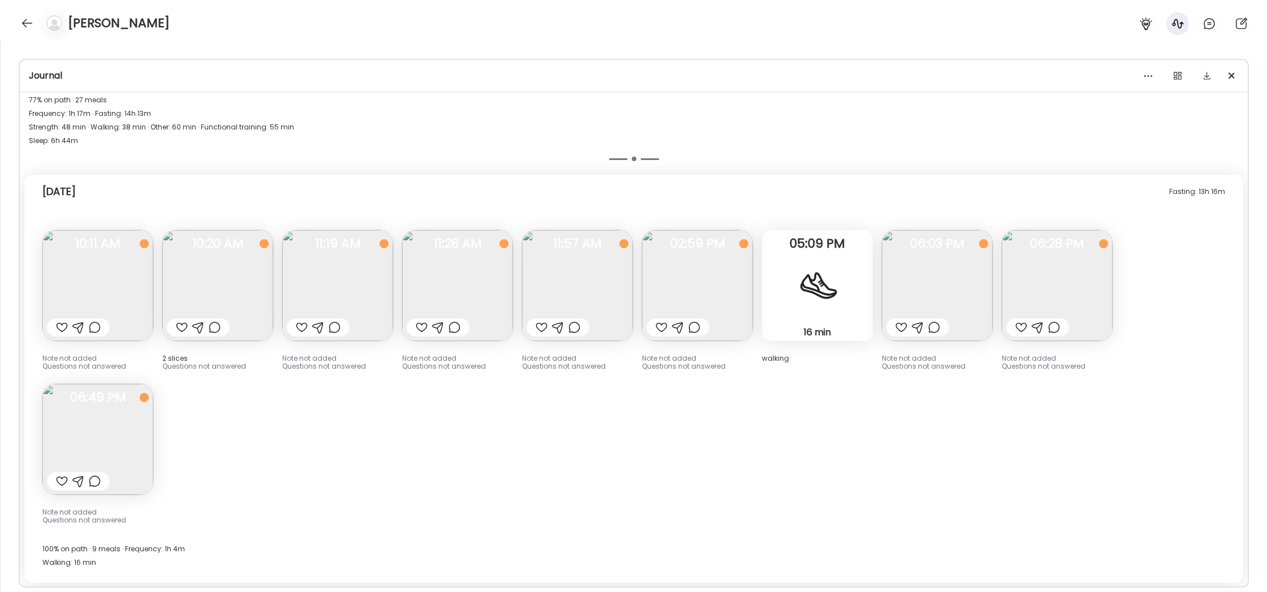
scroll to position [13, 0]
click at [536, 434] on div "Fasting: 13h 16m Yesterday Note not added Questions not answered 10:11 AM 2 sli…" at bounding box center [633, 379] width 1219 height 408
click at [1078, 271] on img at bounding box center [1056, 285] width 111 height 111
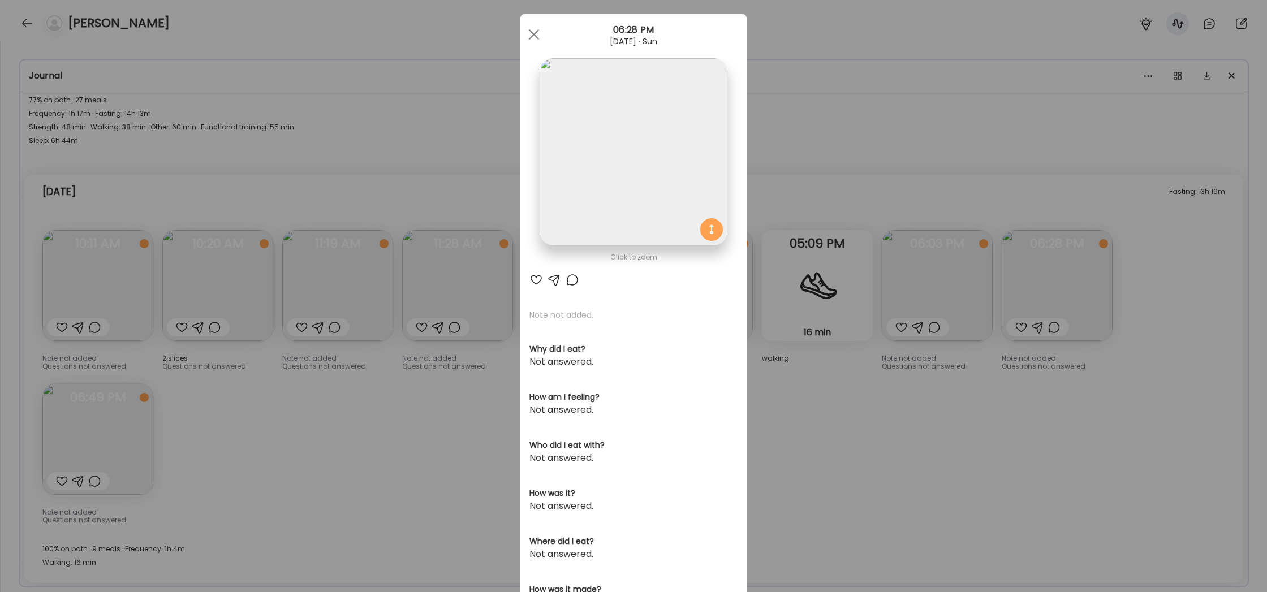
click at [1199, 413] on div "Ate Coach Dashboard Wahoo! It’s official Take a moment to set up your Coach Pro…" at bounding box center [633, 296] width 1267 height 592
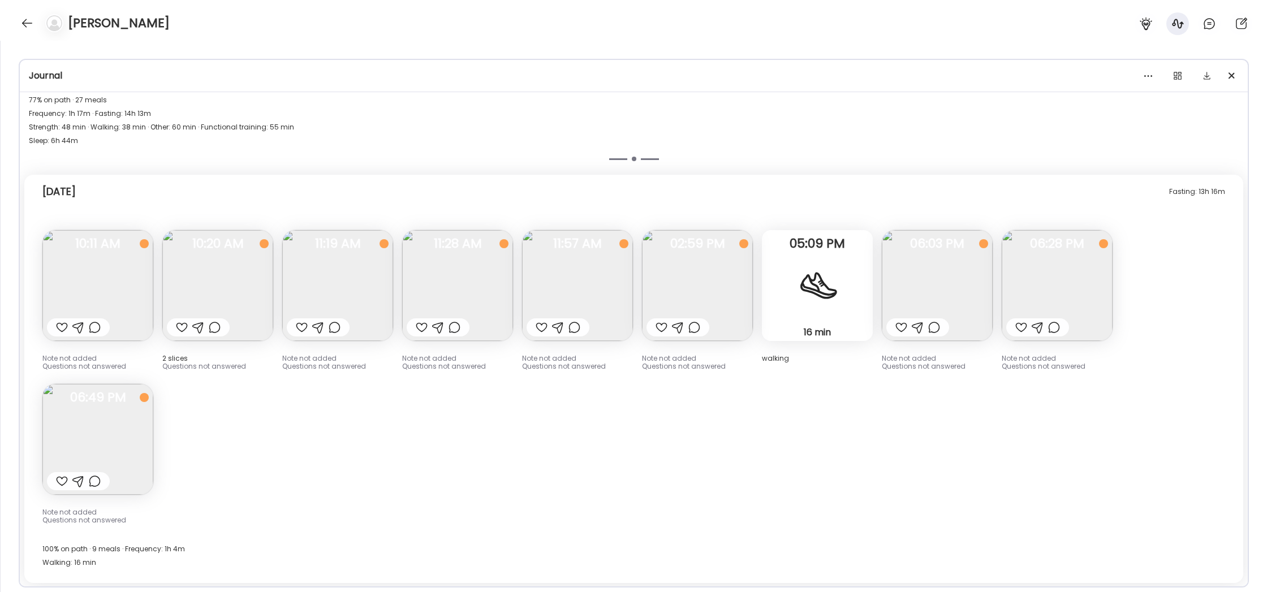
click at [967, 267] on img at bounding box center [937, 285] width 111 height 111
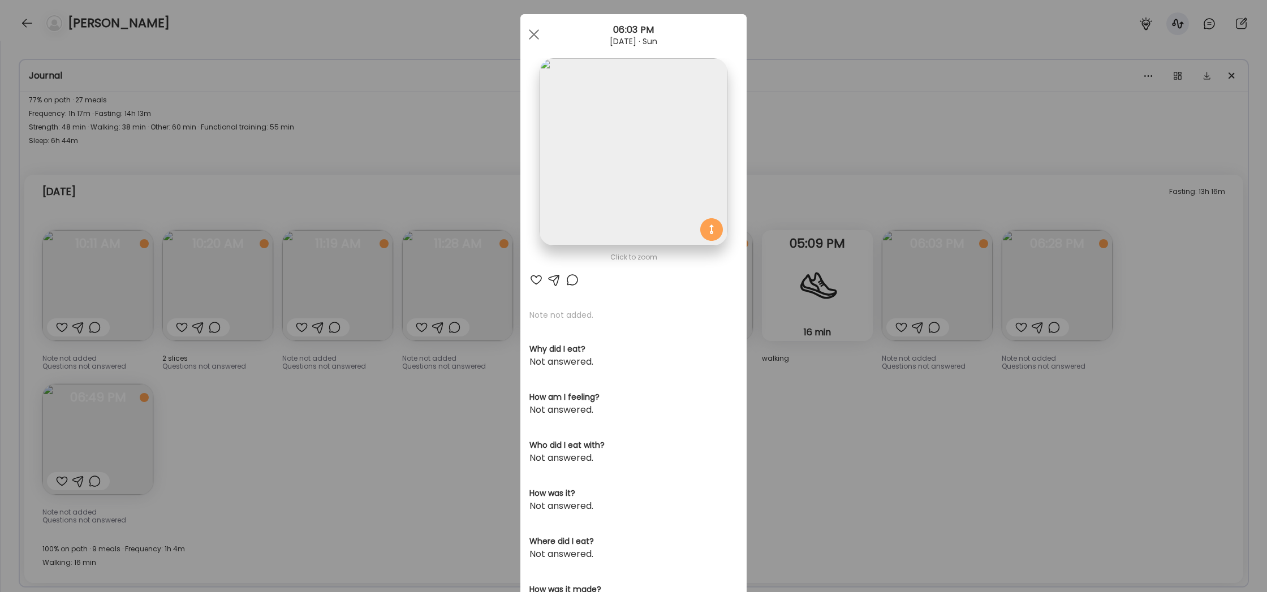
click at [1004, 407] on div "Ate Coach Dashboard Wahoo! It’s official Take a moment to set up your Coach Pro…" at bounding box center [633, 296] width 1267 height 592
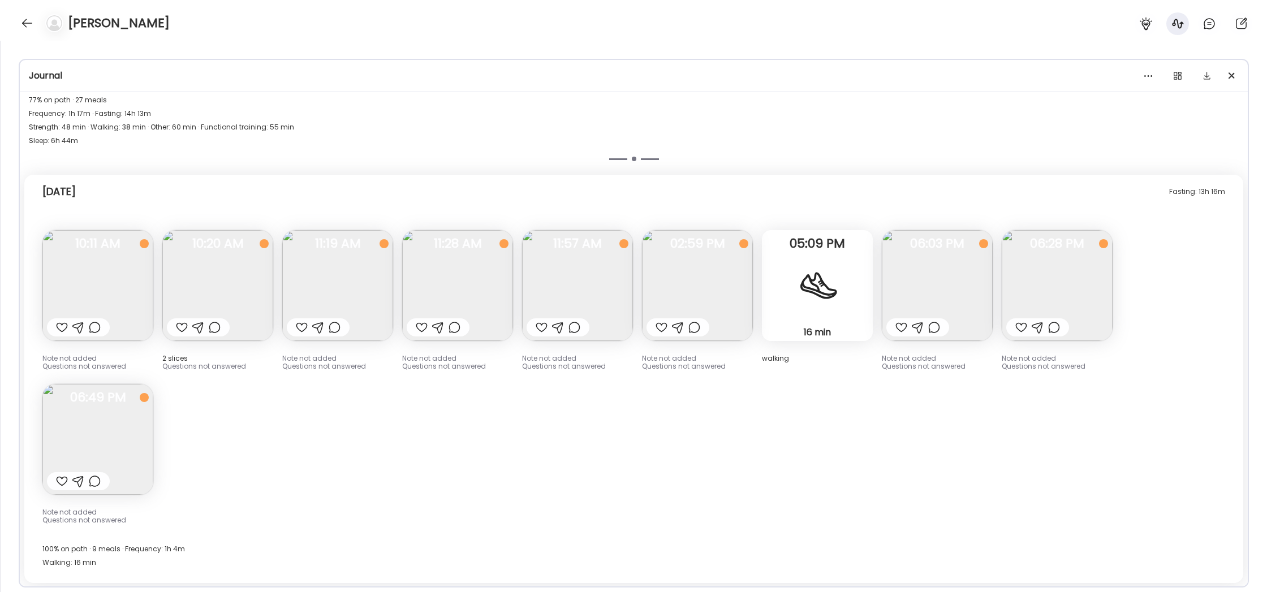
click at [939, 278] on img at bounding box center [937, 285] width 111 height 111
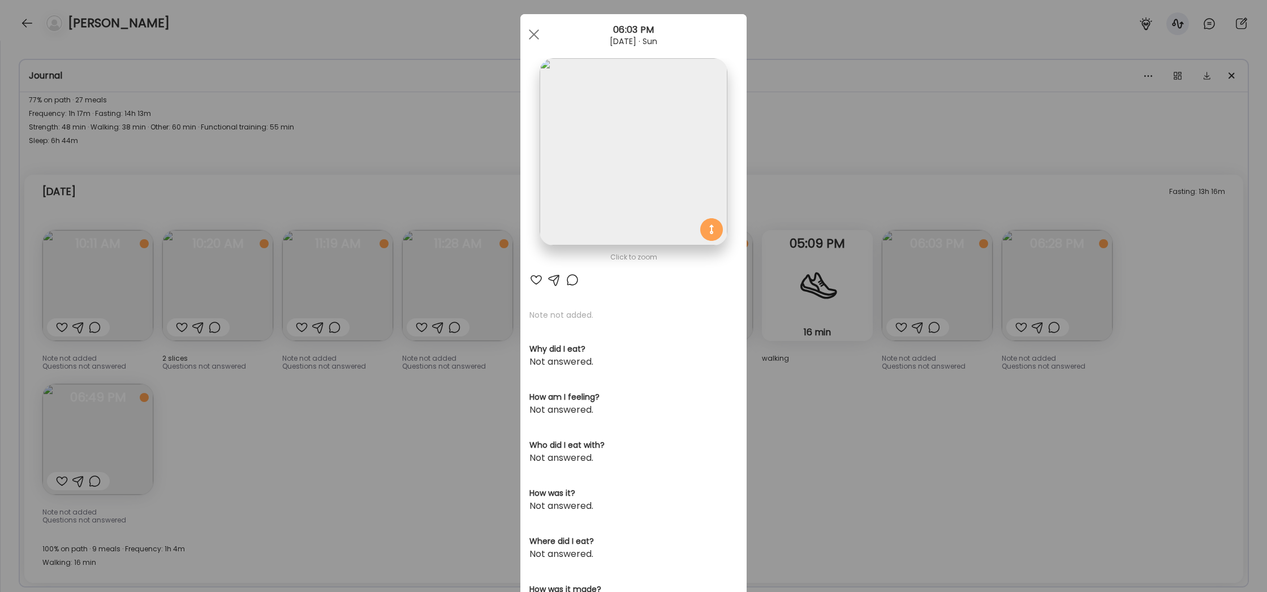
click at [1009, 453] on div "Ate Coach Dashboard Wahoo! It’s official Take a moment to set up your Coach Pro…" at bounding box center [633, 296] width 1267 height 592
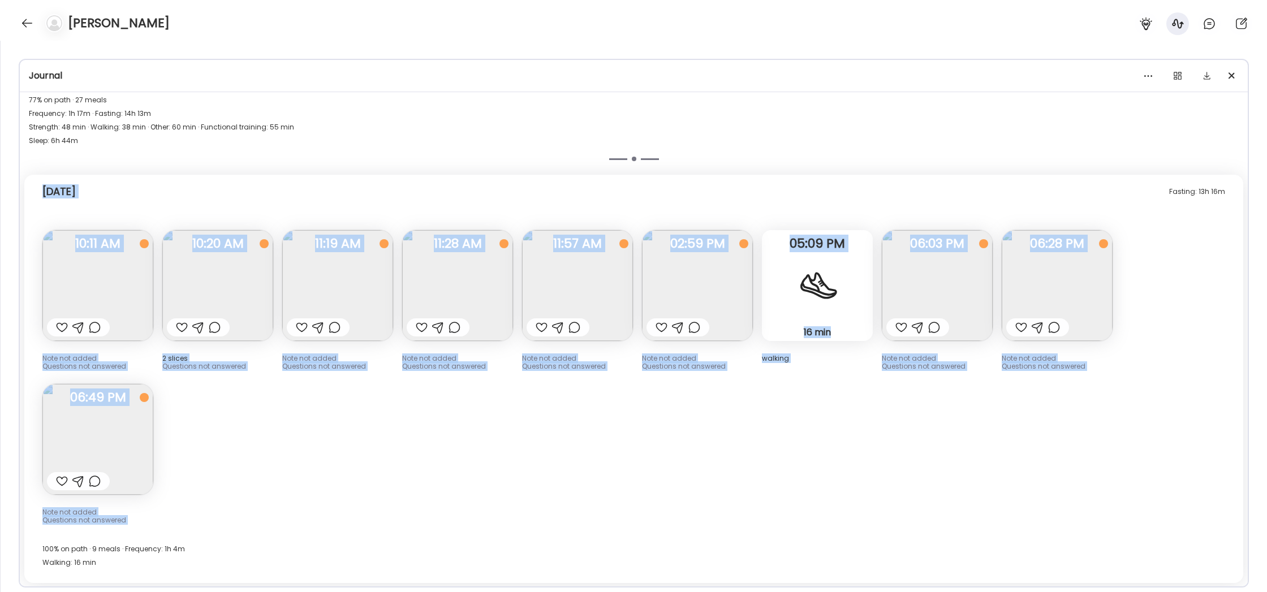
drag, startPoint x: 33, startPoint y: 192, endPoint x: 812, endPoint y: 482, distance: 831.4
click at [812, 482] on div "Fasting: 13h 16m Yesterday Note not added Questions not answered 10:11 AM 2 sli…" at bounding box center [633, 379] width 1219 height 408
click at [420, 182] on div "Fasting: 13h 16m Yesterday" at bounding box center [633, 194] width 1182 height 36
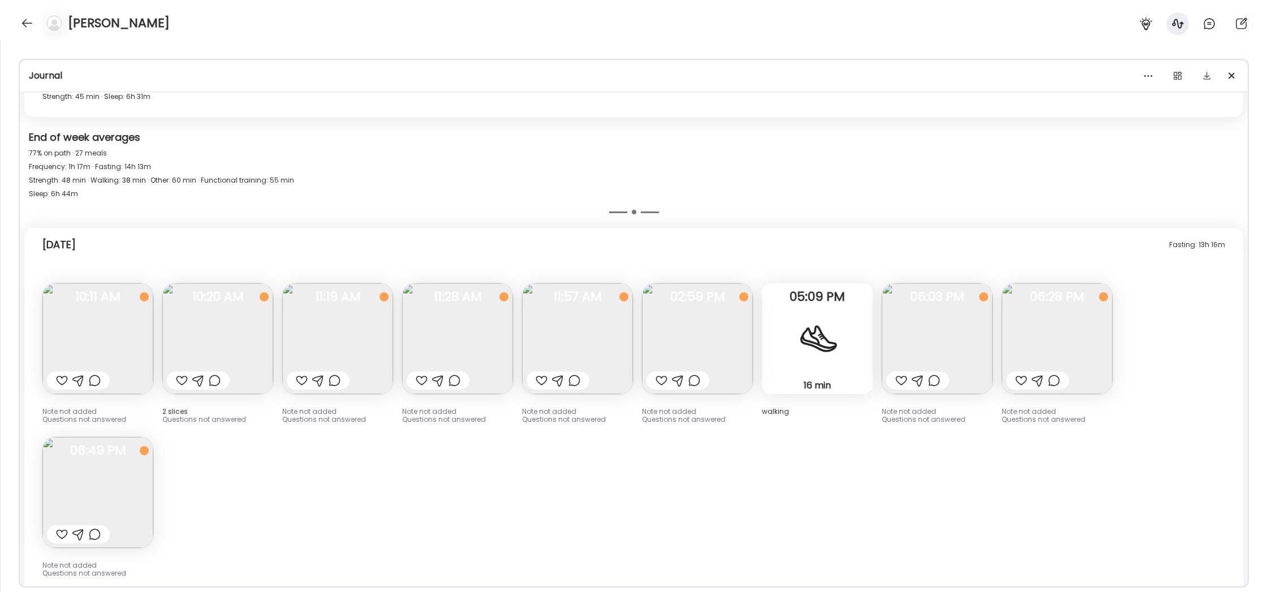
scroll to position [3092, 0]
